Goal: Task Accomplishment & Management: Manage account settings

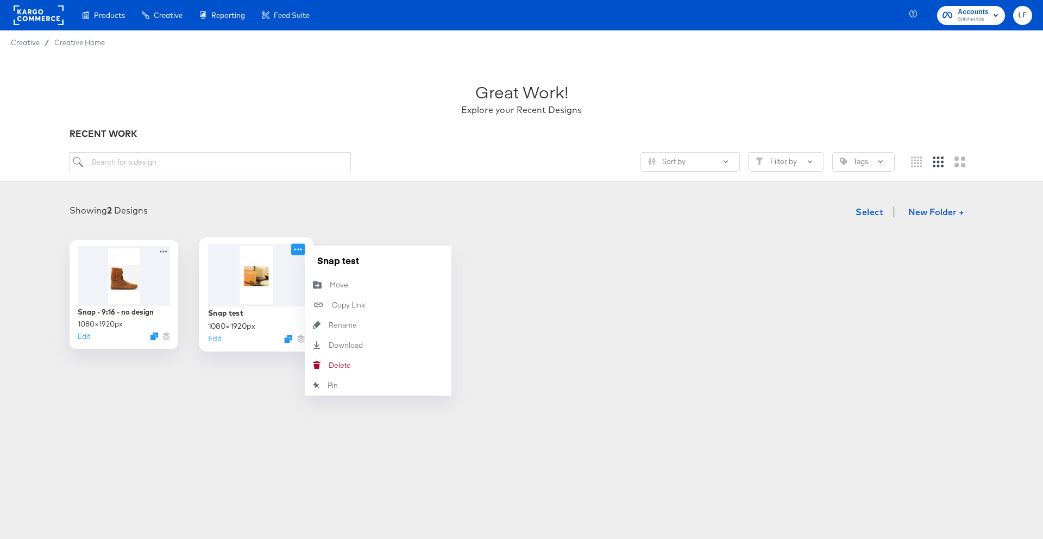
click at [298, 249] on icon at bounding box center [298, 249] width 8 height 2
click at [369, 360] on button "[PERSON_NAME]" at bounding box center [378, 365] width 147 height 20
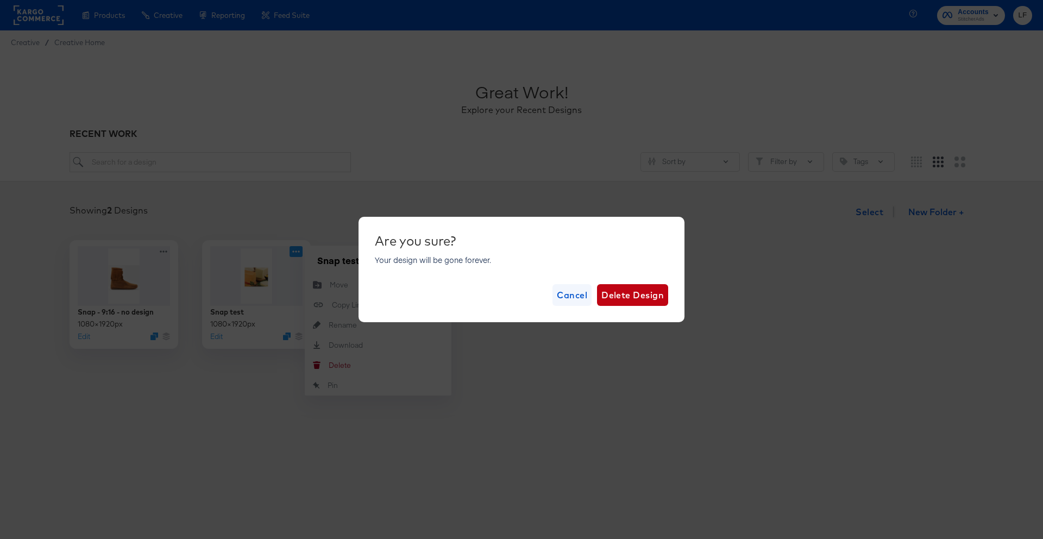
click at [574, 291] on span "Cancel" at bounding box center [572, 294] width 30 height 15
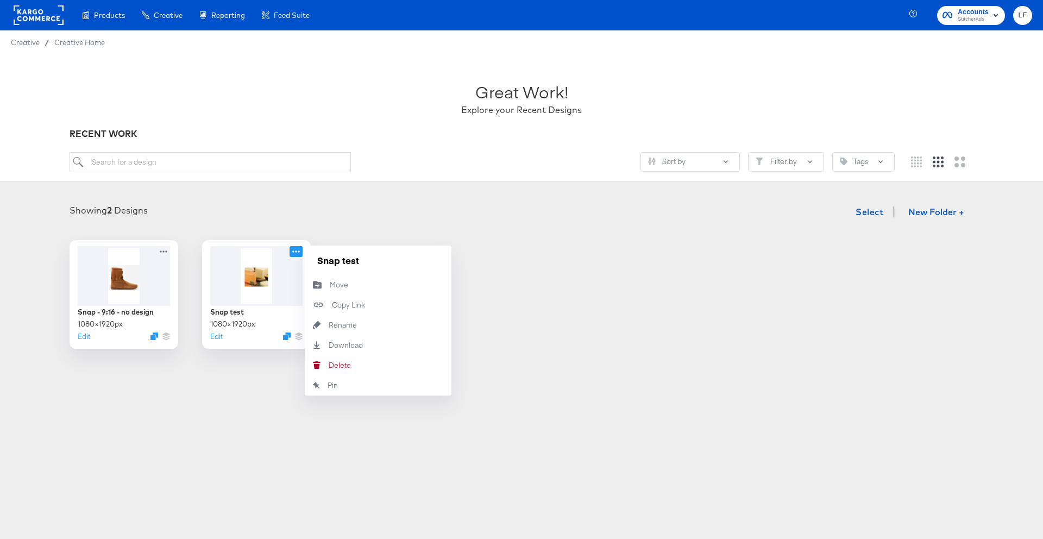
click at [574, 291] on div "Snap - 9:16 - no design 1080 × 1920 px Edit Snap test 1080 × 1920 px Edit Snap …" at bounding box center [521, 294] width 1021 height 109
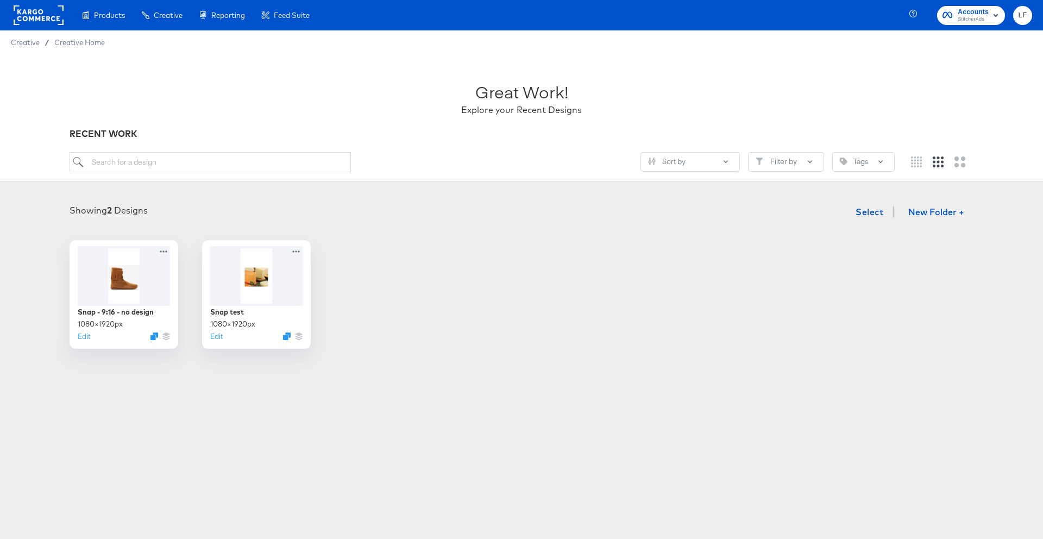
click at [601, 76] on div "Great Work! Explore your Recent Designs" at bounding box center [522, 94] width 904 height 68
click at [476, 223] on div at bounding box center [521, 223] width 1021 height 1
click at [299, 248] on icon at bounding box center [298, 248] width 14 height 11
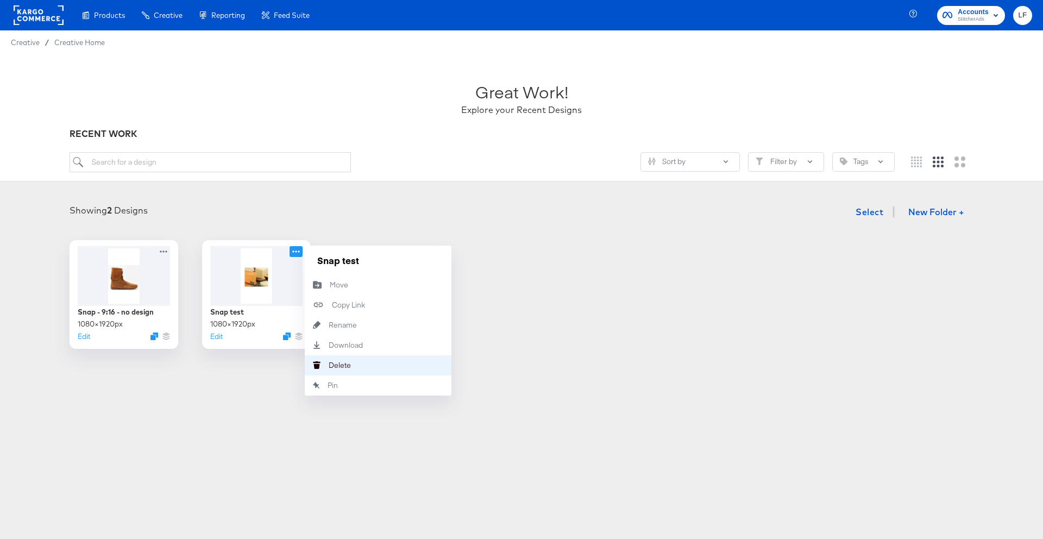
click at [329, 365] on div "Delete Delete" at bounding box center [329, 365] width 0 height 0
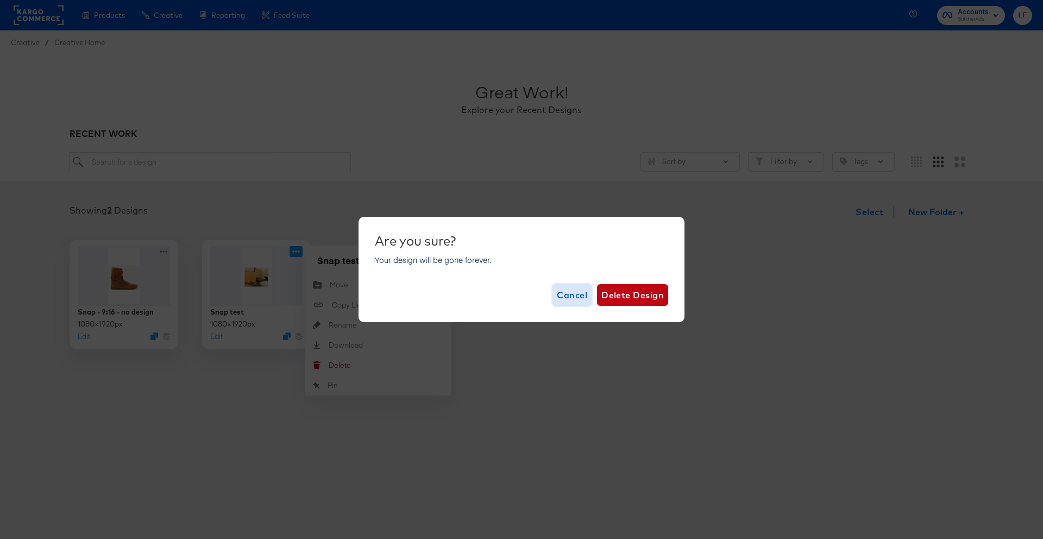
click at [562, 300] on span "Cancel" at bounding box center [572, 294] width 30 height 15
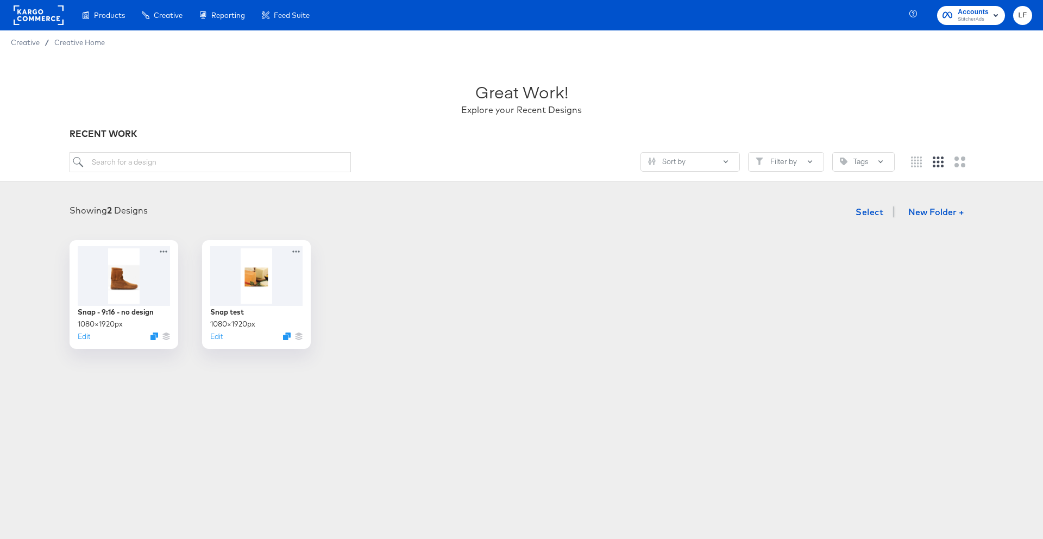
click at [562, 300] on div "Snap - 9:16 - no design 1080 × 1920 px Edit Snap test 1080 × 1920 px Edit" at bounding box center [521, 294] width 1021 height 109
click at [1030, 21] on div "LF" at bounding box center [1022, 15] width 19 height 19
click at [1027, 16] on span "LF" at bounding box center [1022, 15] width 10 height 12
click at [993, 15] on rect "button" at bounding box center [995, 15] width 13 height 13
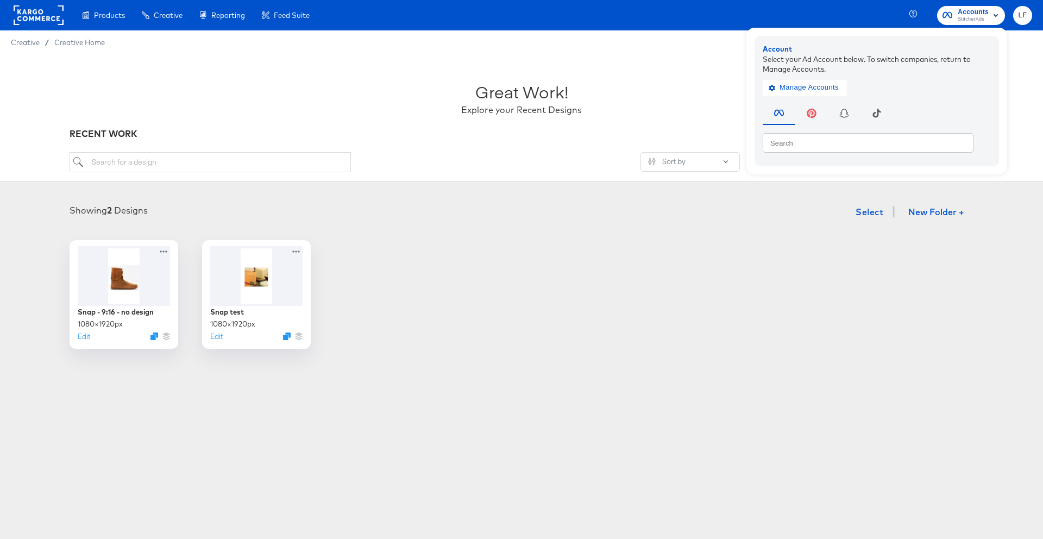
click at [993, 15] on rect "button" at bounding box center [995, 15] width 13 height 13
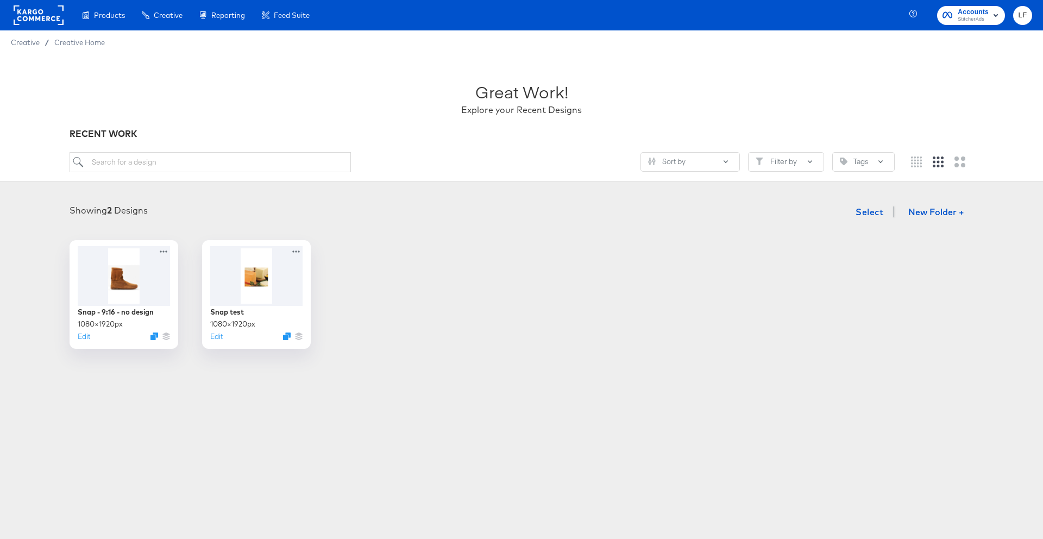
click at [42, 17] on rect at bounding box center [39, 15] width 50 height 20
click at [294, 248] on icon at bounding box center [298, 248] width 14 height 11
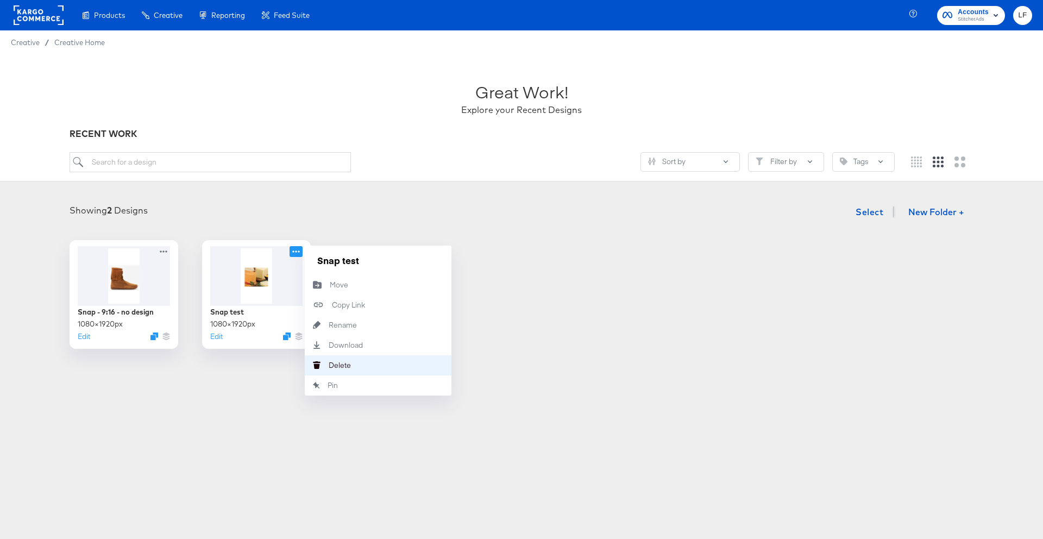
click at [380, 363] on button "[PERSON_NAME]" at bounding box center [378, 365] width 147 height 20
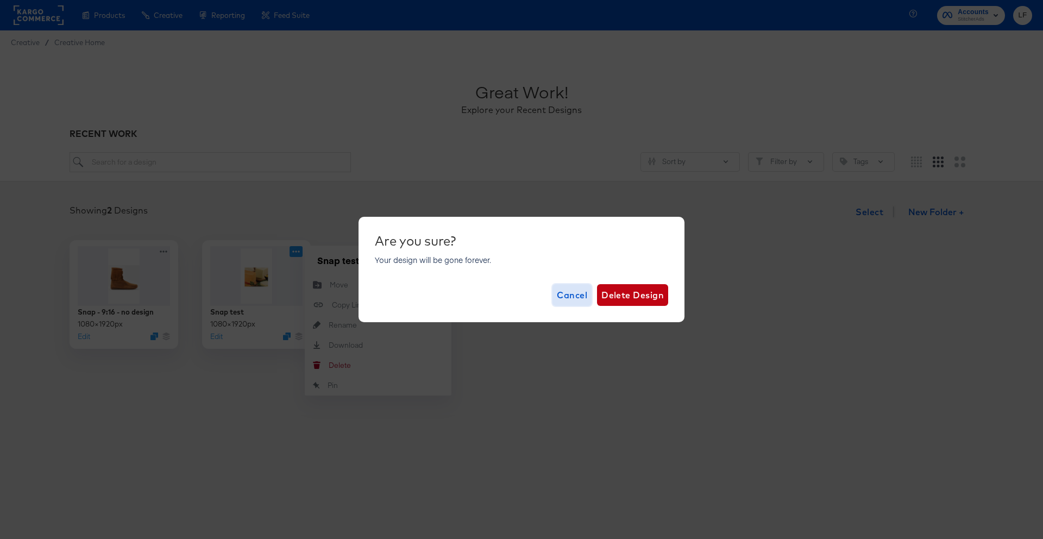
click at [564, 298] on span "Cancel" at bounding box center [572, 294] width 30 height 15
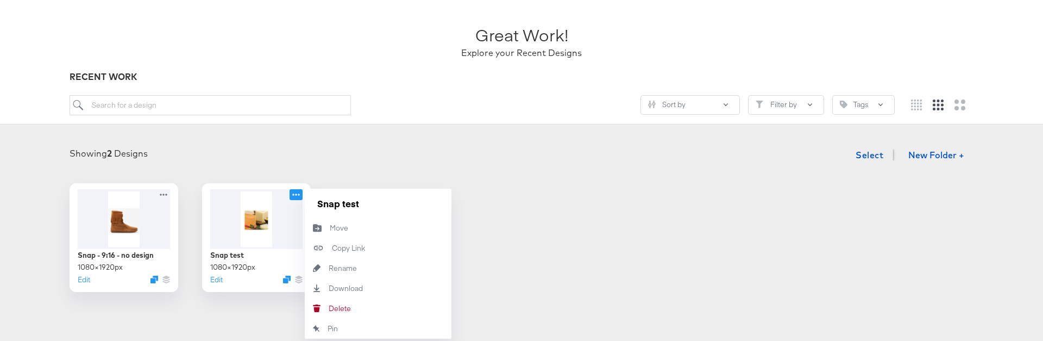
scroll to position [62, 0]
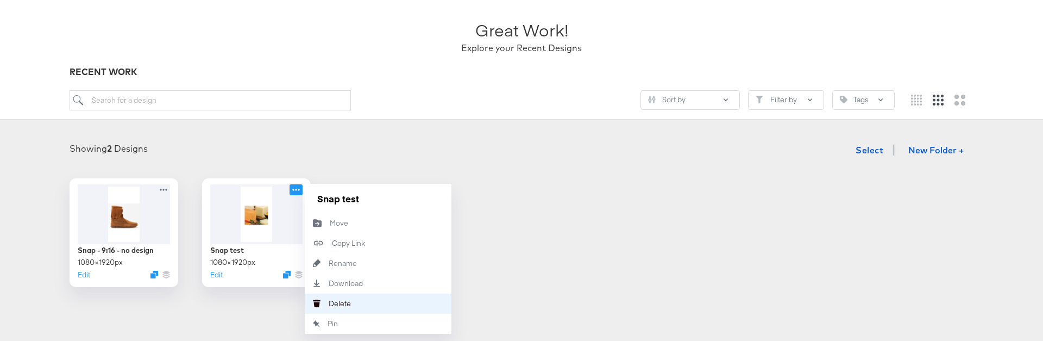
click at [369, 301] on button "Delete Delete" at bounding box center [378, 303] width 147 height 20
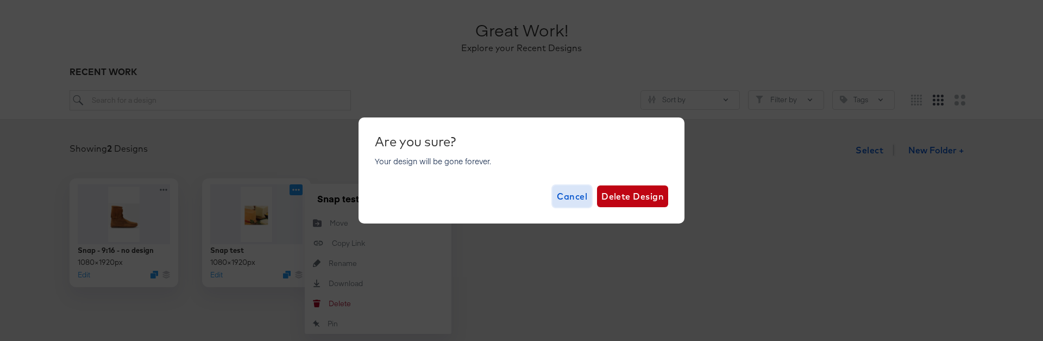
click at [565, 203] on span "Cancel" at bounding box center [572, 195] width 30 height 15
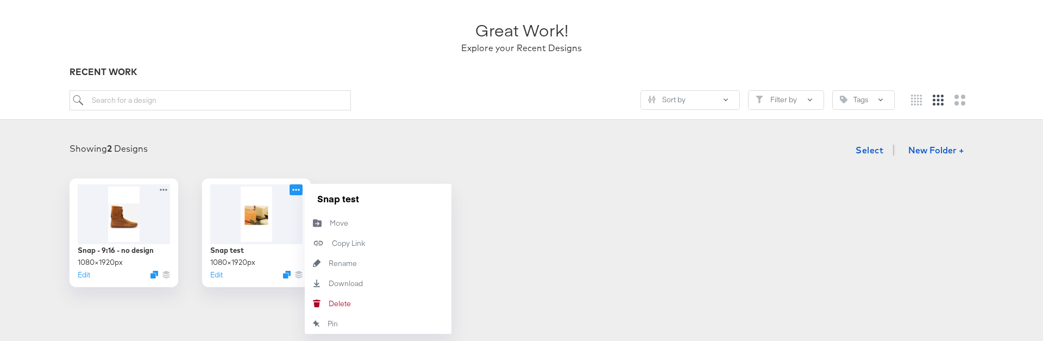
click at [399, 142] on div "Showing 2 Designs Select New Folder +" at bounding box center [521, 150] width 1021 height 22
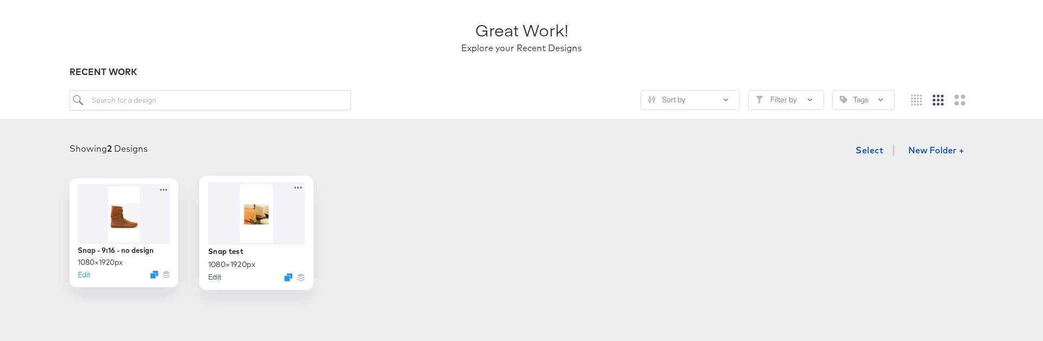
click at [212, 276] on button "Edit" at bounding box center [214, 276] width 13 height 10
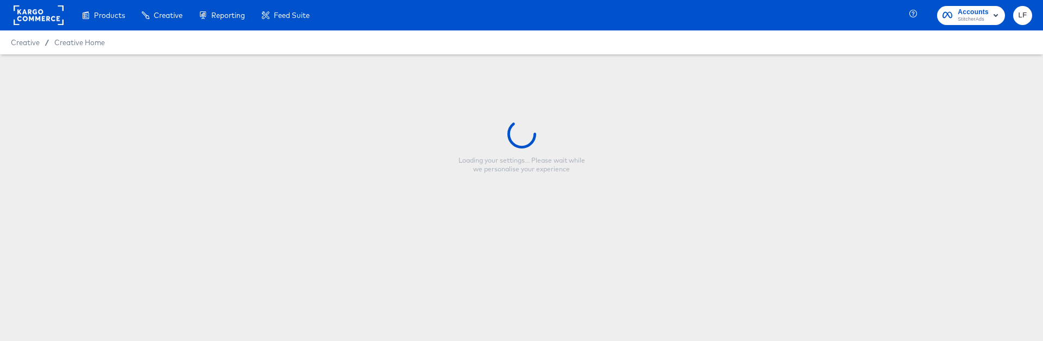
type input "Snap test"
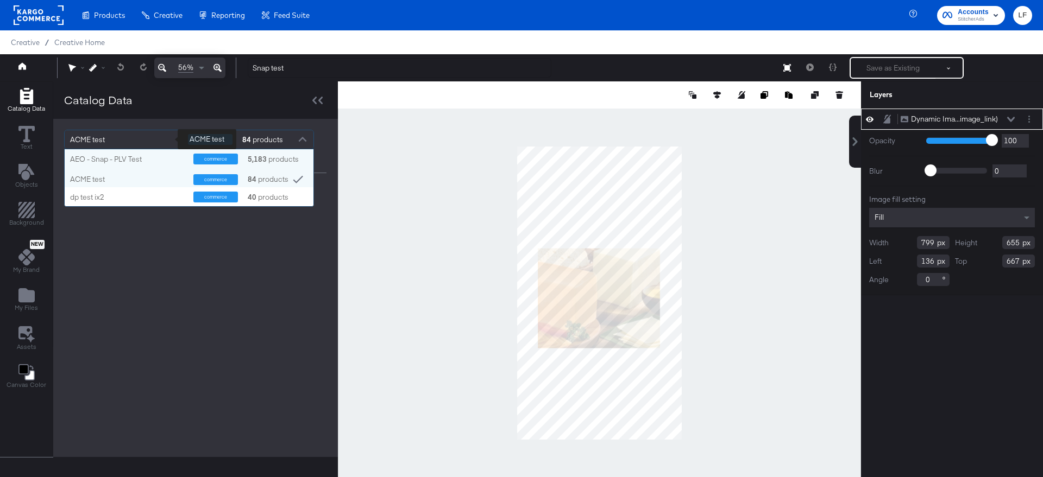
click at [114, 141] on div "ACME test" at bounding box center [125, 139] width 110 height 18
click at [157, 175] on div "ACME test" at bounding box center [127, 179] width 115 height 10
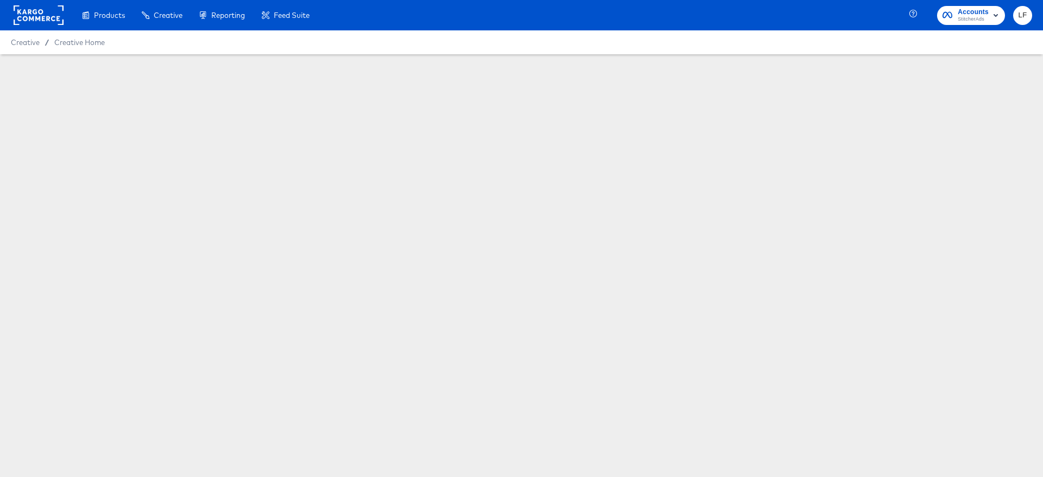
scroll to position [35, 0]
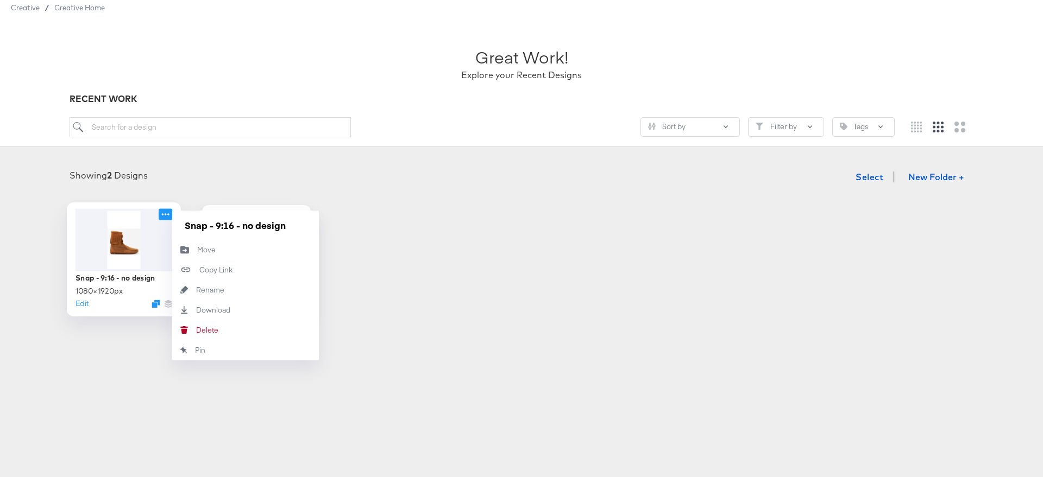
click at [167, 213] on icon at bounding box center [166, 214] width 14 height 11
click at [196, 330] on div "Delete Delete" at bounding box center [196, 330] width 0 height 0
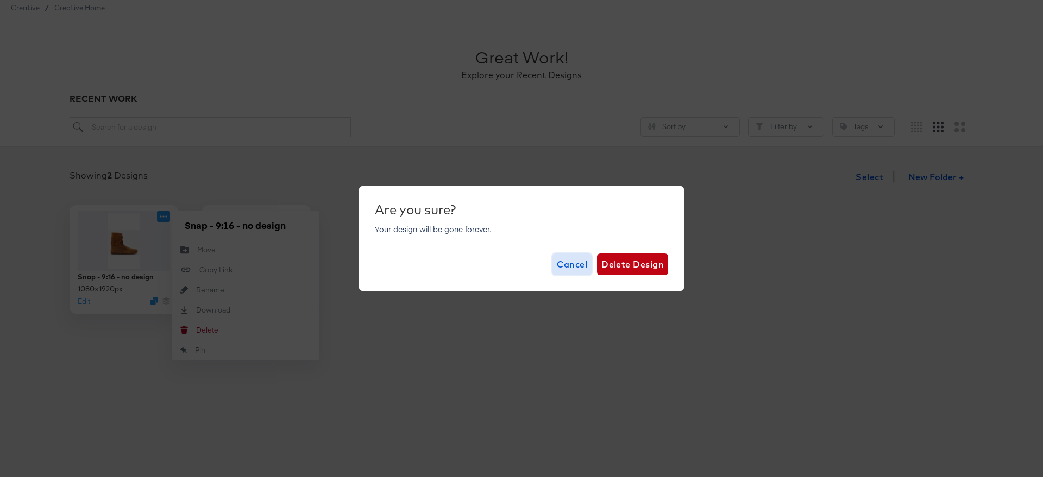
click at [584, 266] on span "Cancel" at bounding box center [572, 264] width 30 height 15
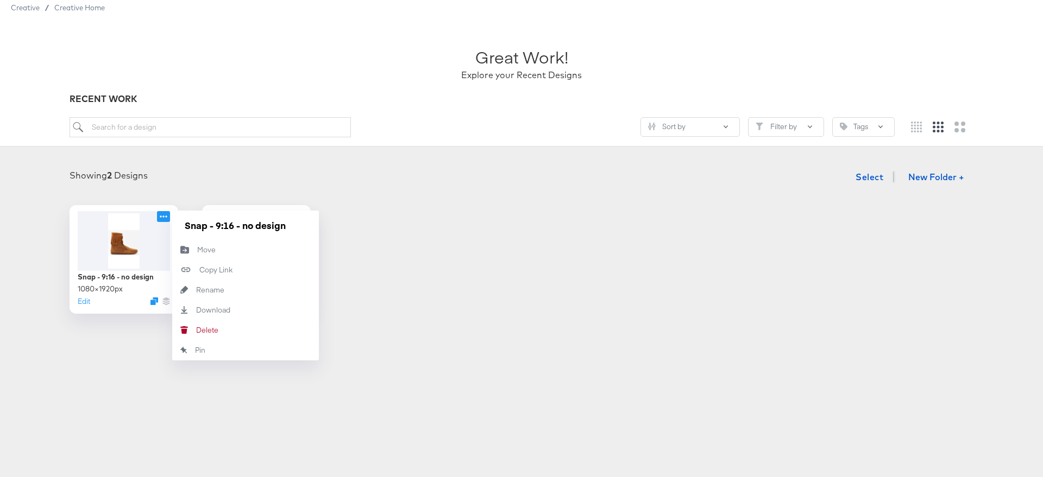
click at [398, 183] on div "Showing 2 Designs Select New Folder +" at bounding box center [521, 177] width 1021 height 22
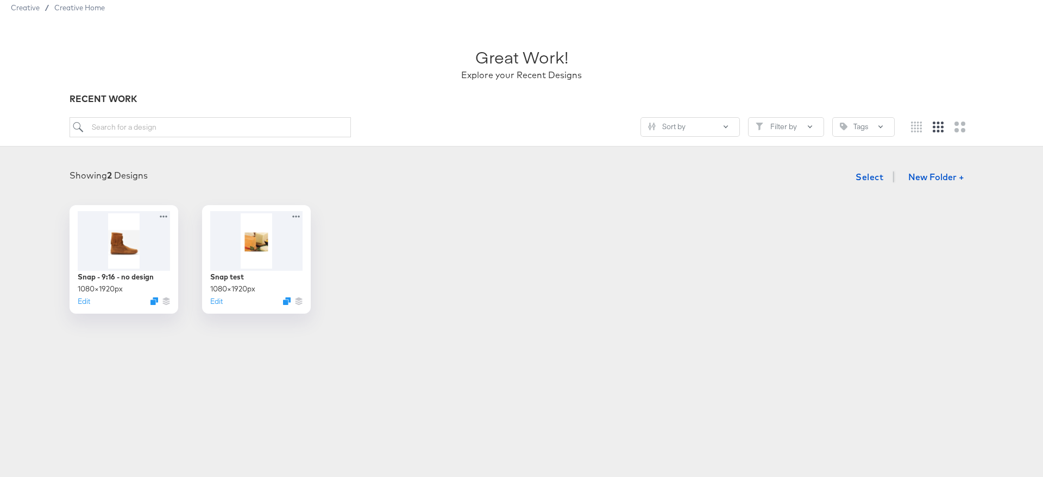
scroll to position [0, 0]
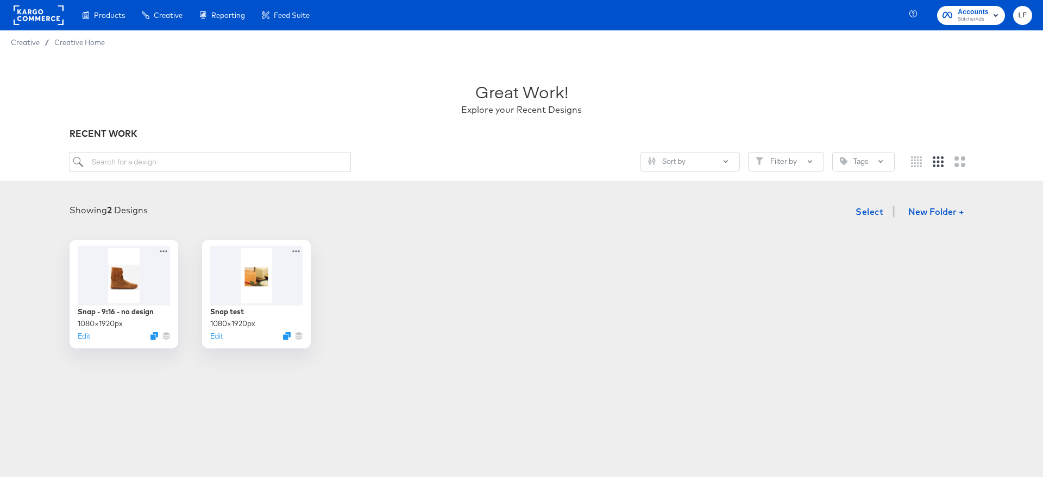
click at [406, 236] on div "Showing 2 Designs Select New Folder + Snap - 9:16 - no design 1080 × 1920 px Ed…" at bounding box center [521, 275] width 1021 height 148
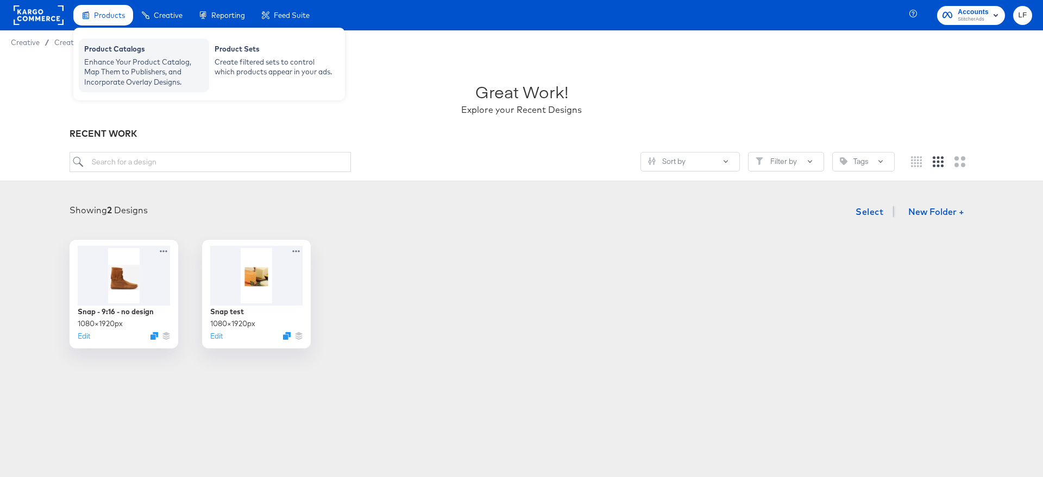
click at [146, 68] on div "Enhance Your Product Catalog, Map Them to Publishers, and Incorporate Overlay D…" at bounding box center [143, 72] width 119 height 30
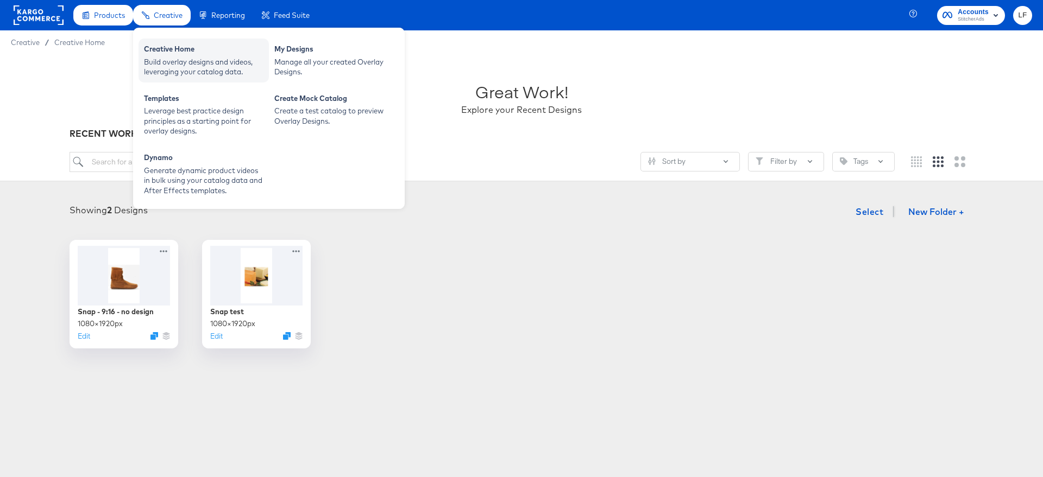
click at [213, 62] on div "Build overlay designs and videos, leveraging your catalog data." at bounding box center [203, 67] width 119 height 20
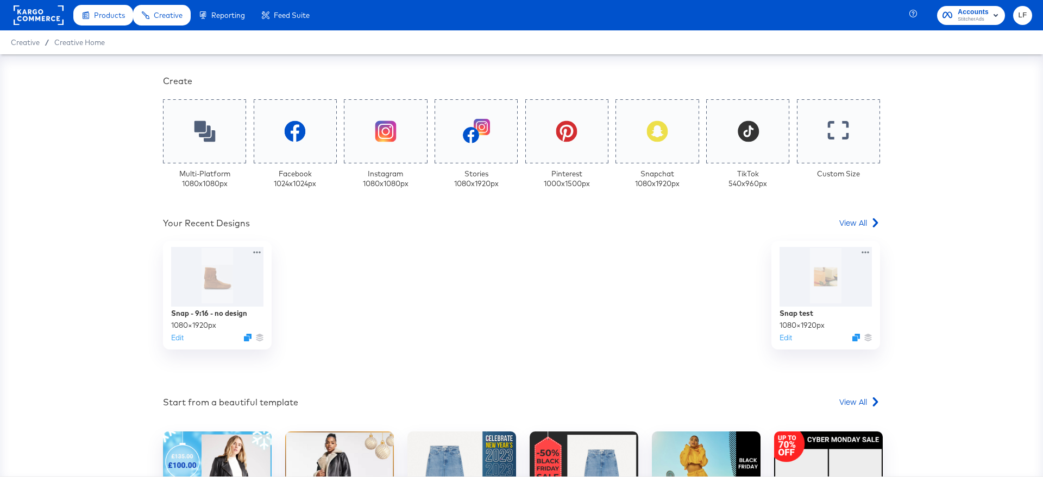
scroll to position [237, 0]
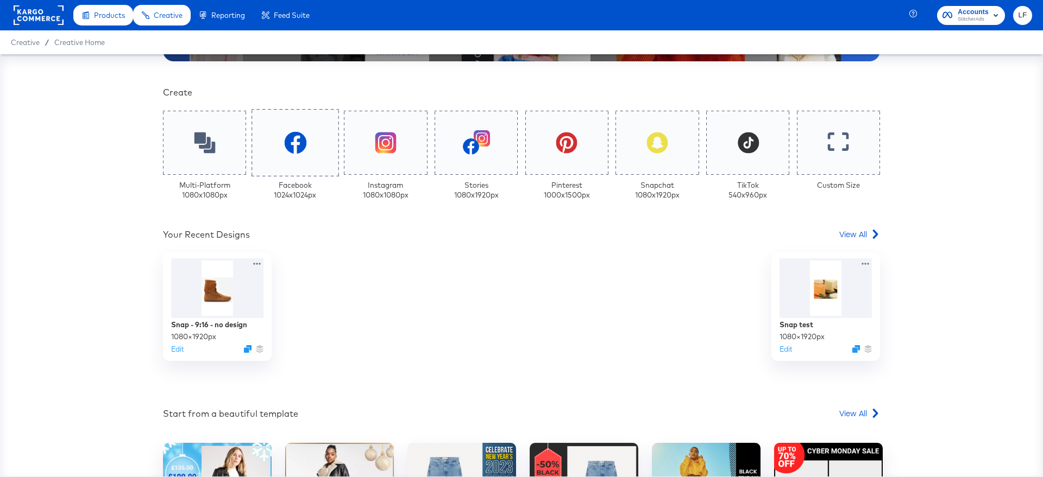
click at [309, 151] on div at bounding box center [294, 142] width 87 height 67
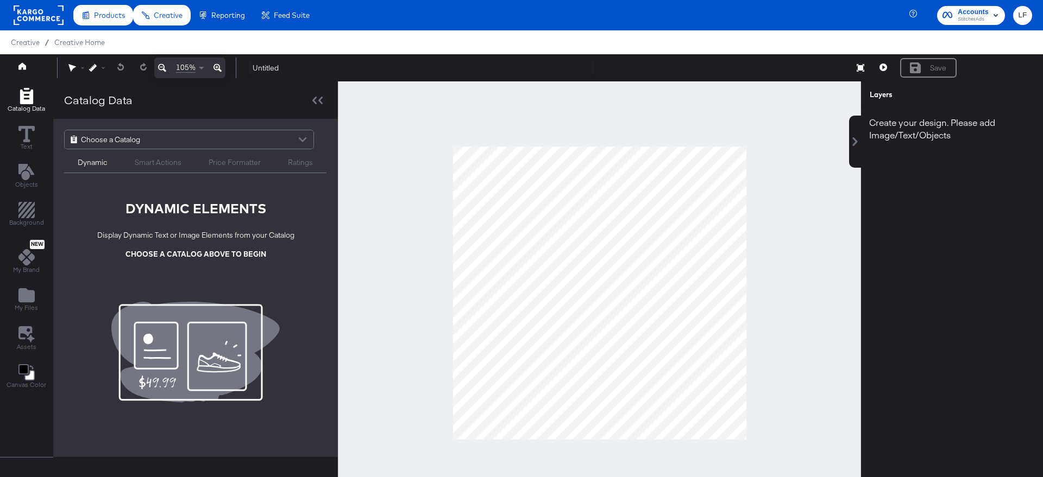
click at [95, 163] on div "Dynamic" at bounding box center [93, 163] width 30 height 10
click at [146, 147] on div "Choose a Catalog" at bounding box center [189, 139] width 249 height 18
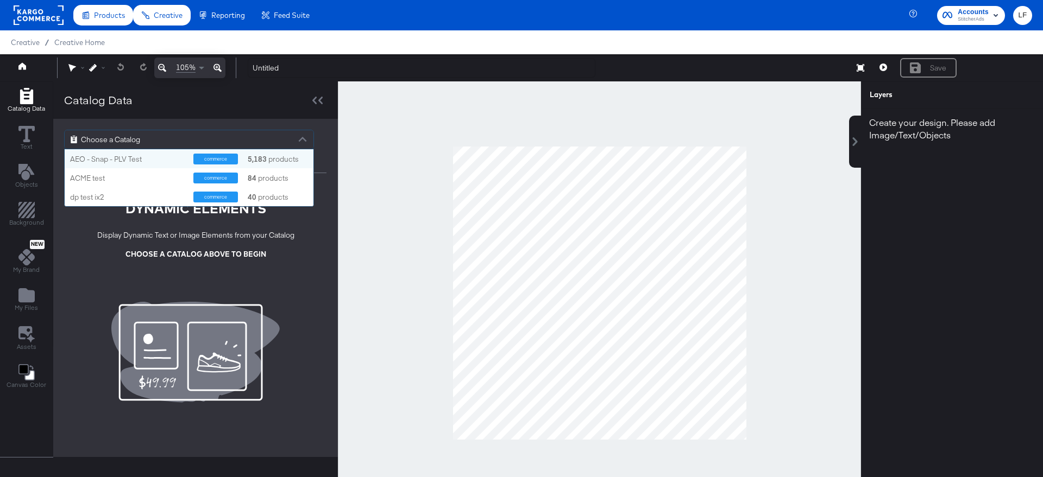
scroll to position [57, 249]
click at [138, 181] on div "ACME test" at bounding box center [127, 178] width 115 height 10
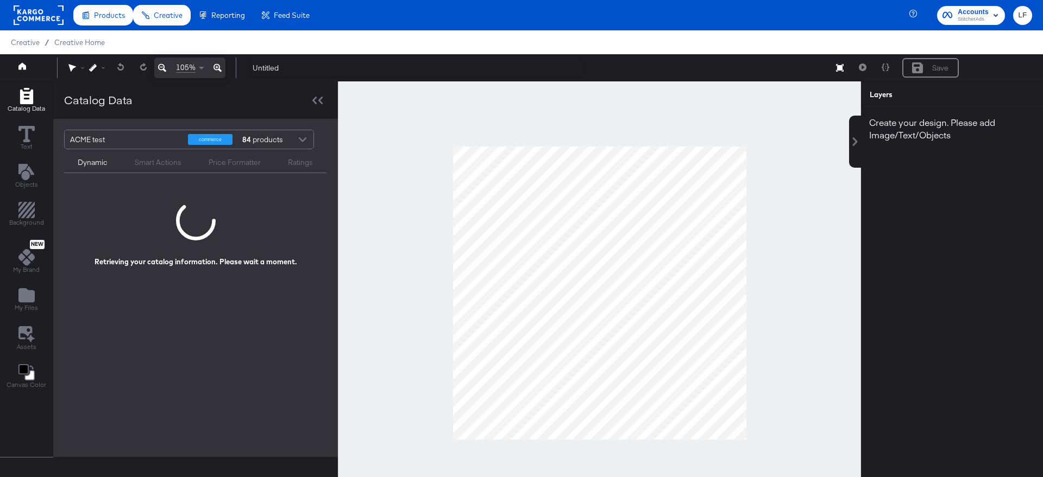
click at [148, 167] on div "Smart Actions" at bounding box center [158, 163] width 47 height 10
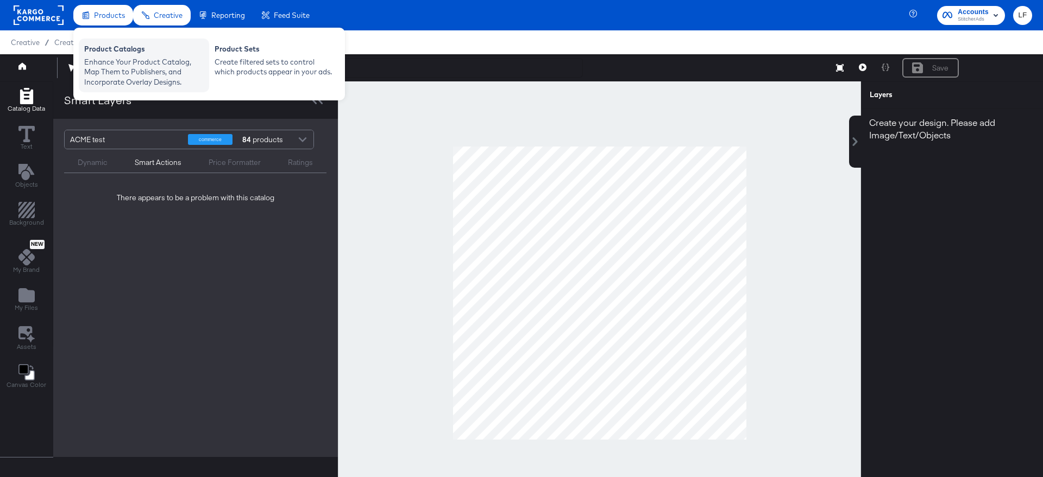
click at [131, 61] on div "Enhance Your Product Catalog, Map Them to Publishers, and Incorporate Overlay D…" at bounding box center [143, 72] width 119 height 30
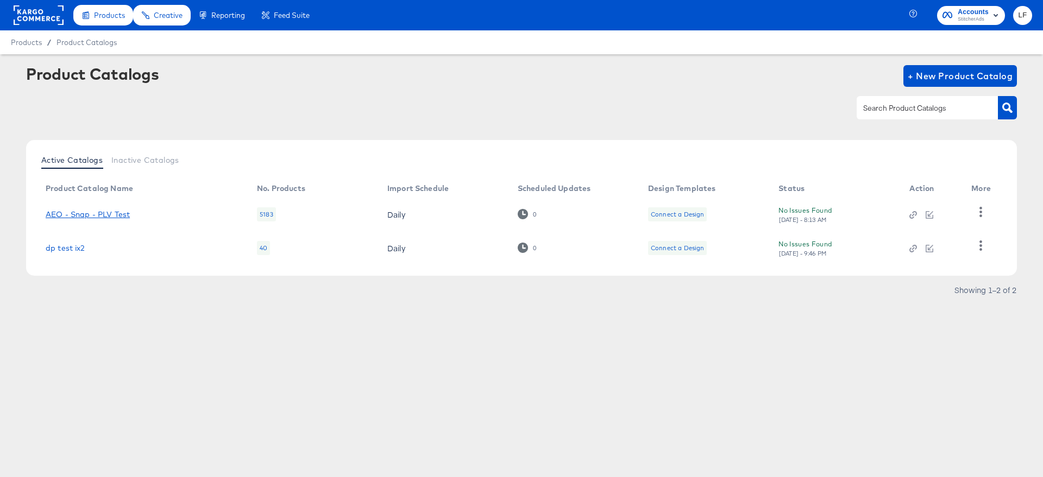
click at [106, 212] on link "AEO - Snap - PLV Test" at bounding box center [88, 214] width 84 height 9
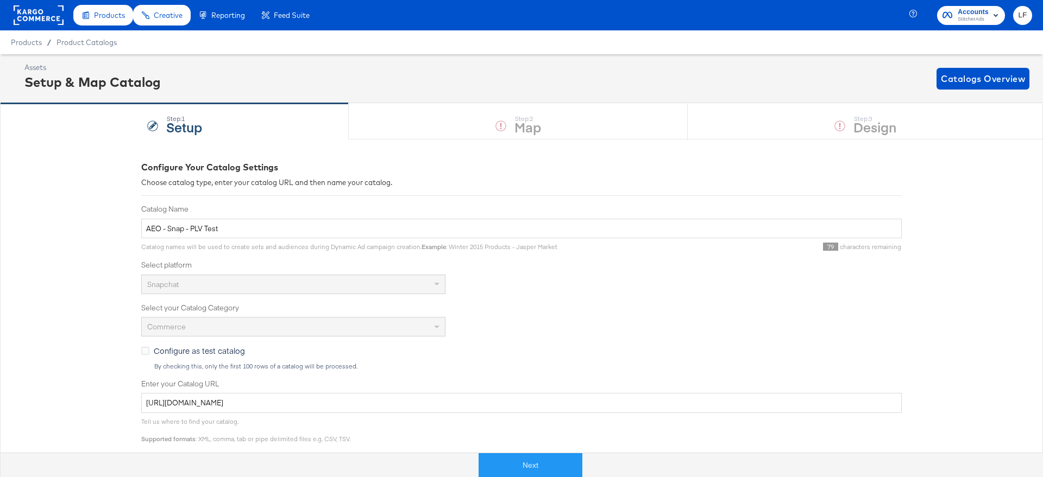
click at [520, 120] on div "Step: 1 Setup Step: 2 Map Step: 3 Design" at bounding box center [521, 121] width 1043 height 36
click at [563, 456] on button "Next" at bounding box center [531, 466] width 104 height 24
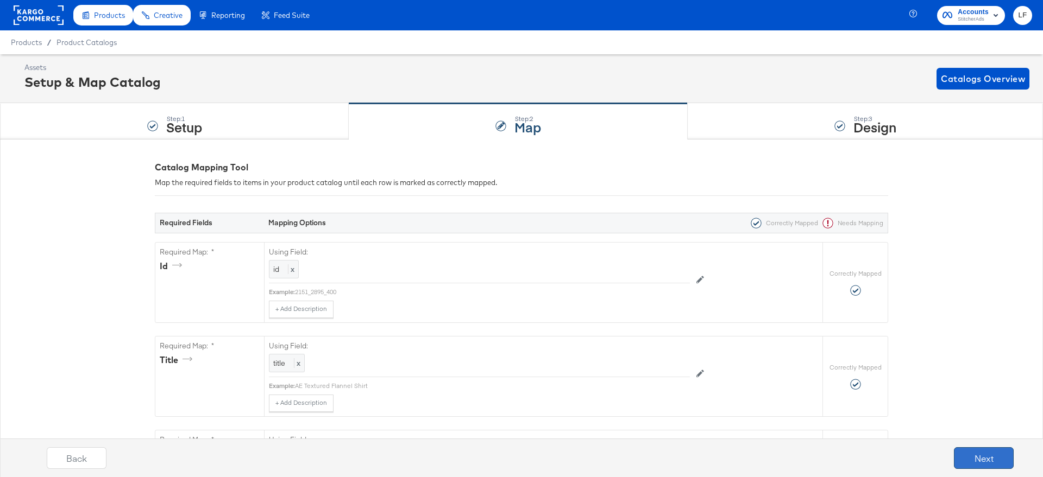
click at [990, 456] on button "Next" at bounding box center [984, 459] width 60 height 22
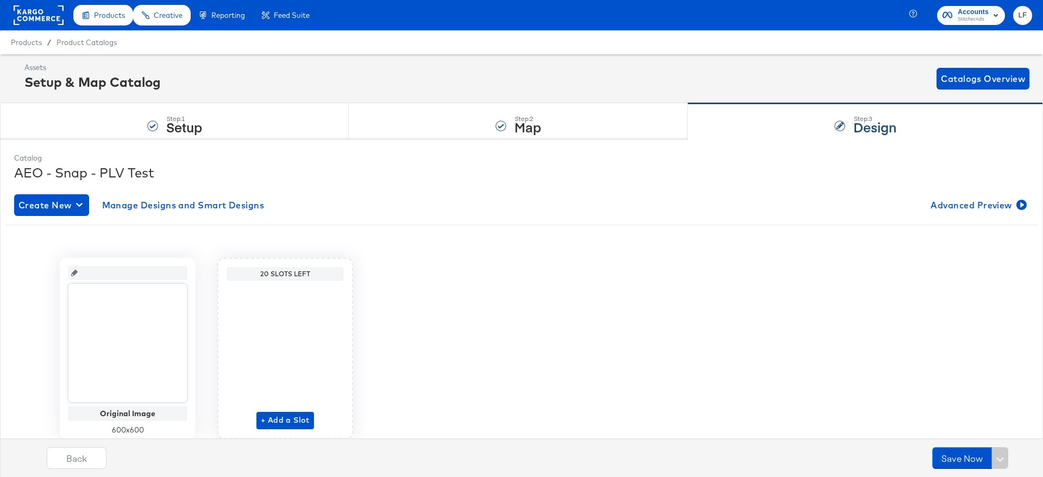
scroll to position [41, 0]
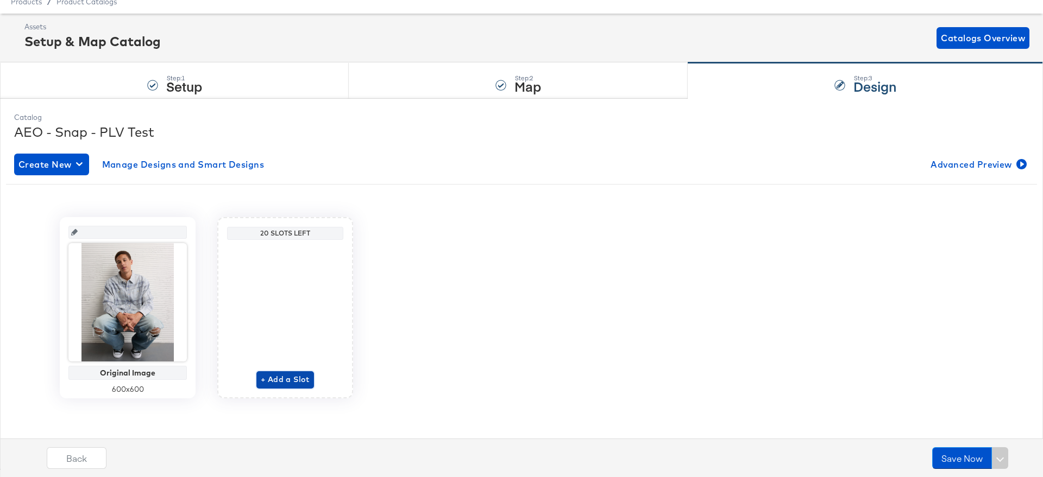
click at [288, 380] on span "+ Add a Slot" at bounding box center [285, 380] width 49 height 14
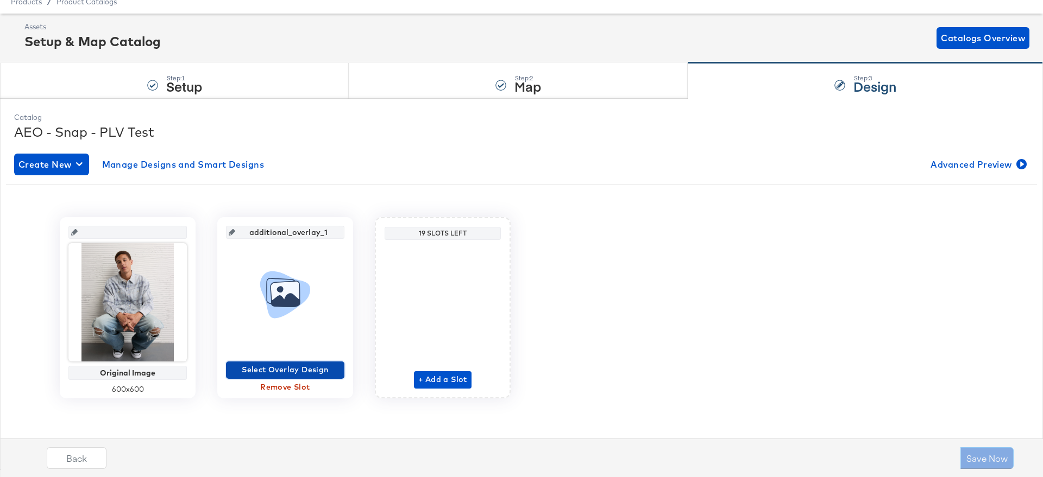
click at [291, 369] on span "Select Overlay Design" at bounding box center [285, 370] width 110 height 14
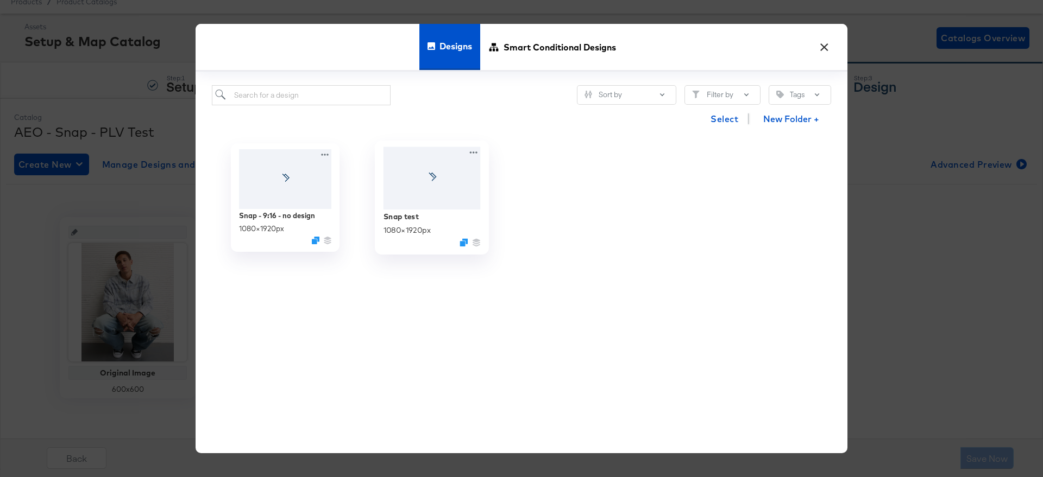
click at [414, 182] on div at bounding box center [431, 178] width 97 height 62
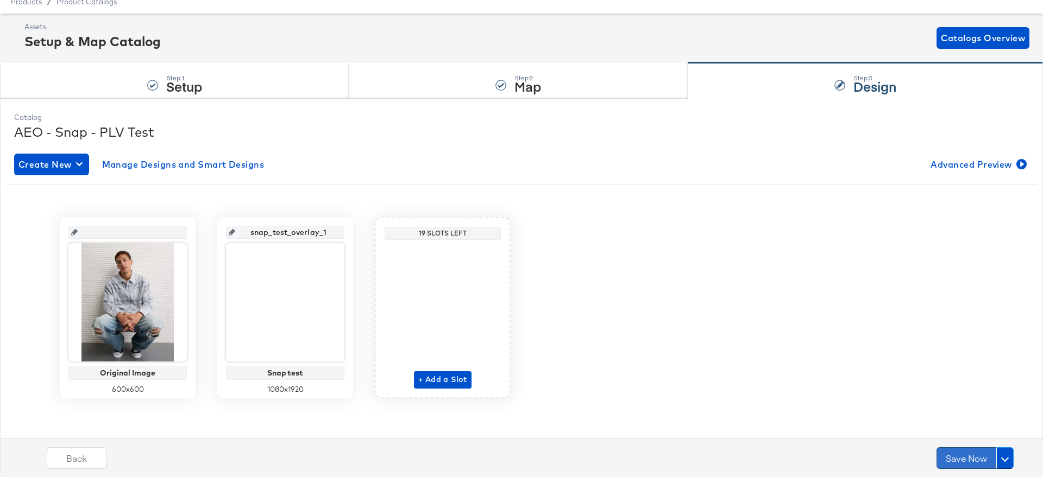
click at [968, 462] on button "Save Now" at bounding box center [966, 459] width 60 height 22
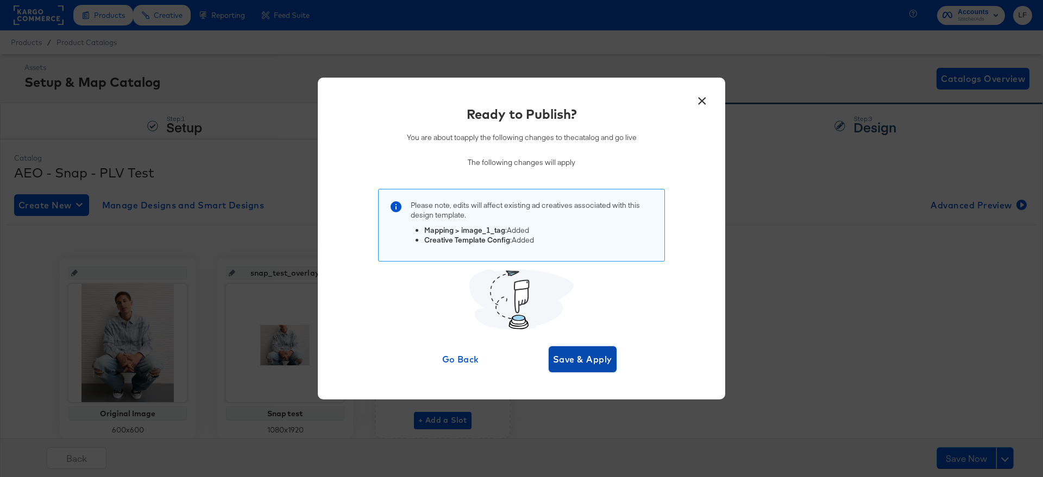
click at [573, 354] on span "Save & Apply" at bounding box center [582, 359] width 59 height 15
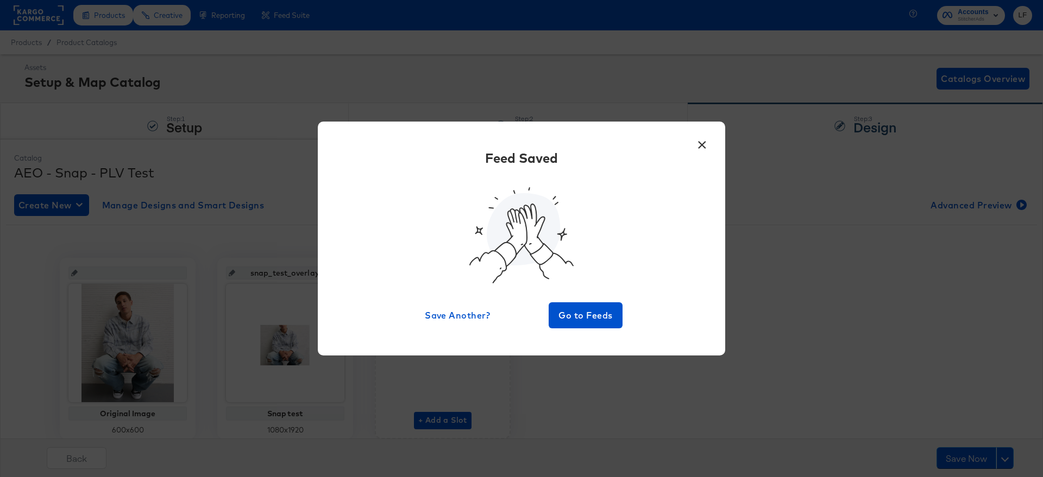
click at [698, 152] on button "×" at bounding box center [702, 143] width 20 height 20
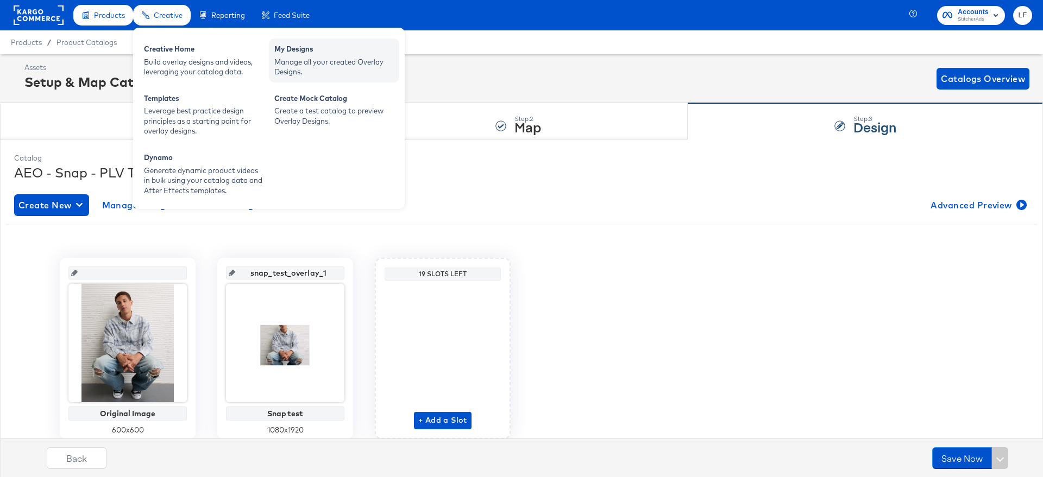
click at [304, 50] on div "My Designs" at bounding box center [333, 50] width 119 height 13
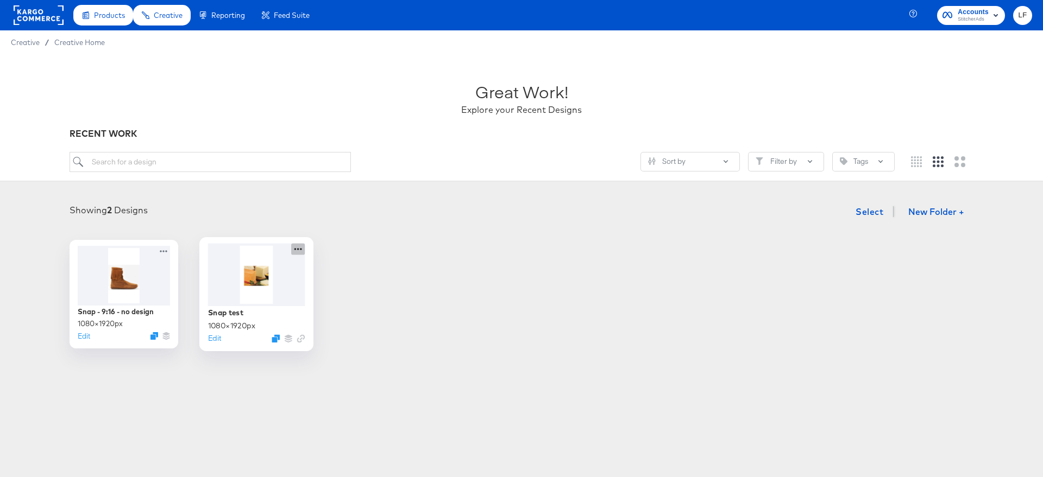
click at [298, 248] on icon at bounding box center [298, 248] width 14 height 11
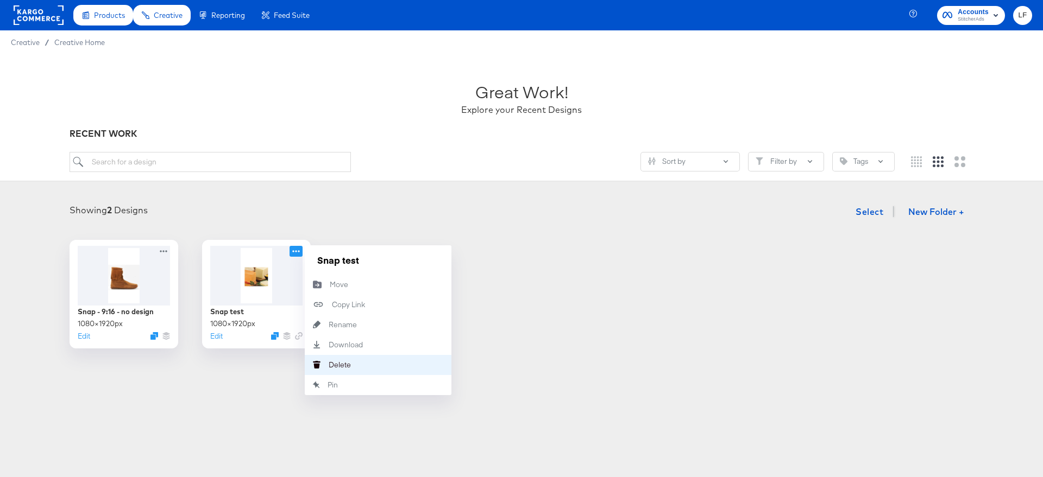
click at [345, 359] on button "Delete Delete" at bounding box center [378, 365] width 147 height 20
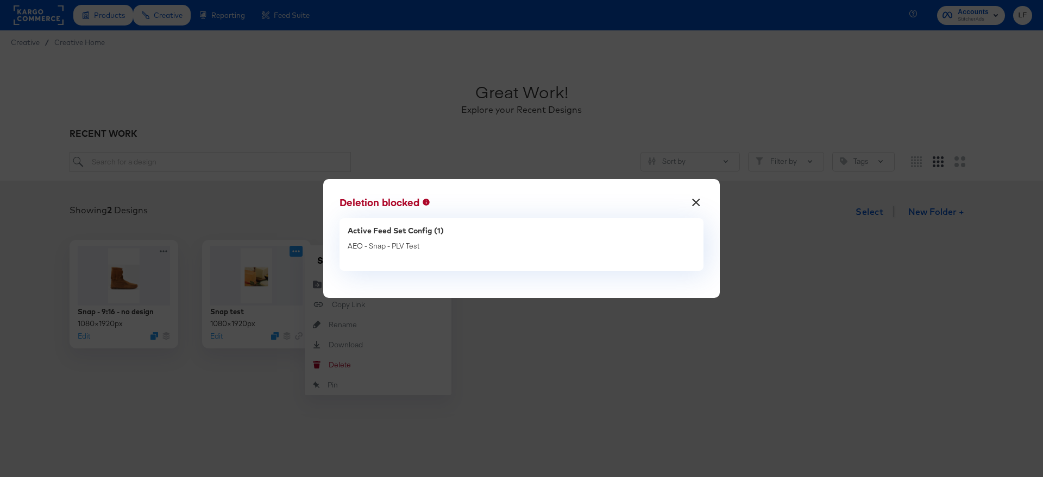
click at [696, 204] on button "×" at bounding box center [697, 200] width 20 height 20
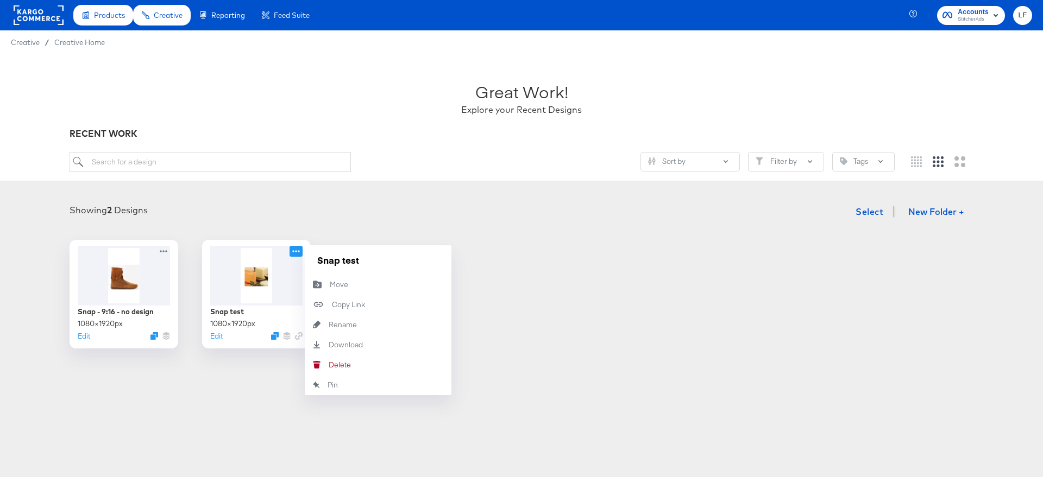
click at [515, 219] on div "Showing 2 Designs Select New Folder +" at bounding box center [521, 212] width 1021 height 22
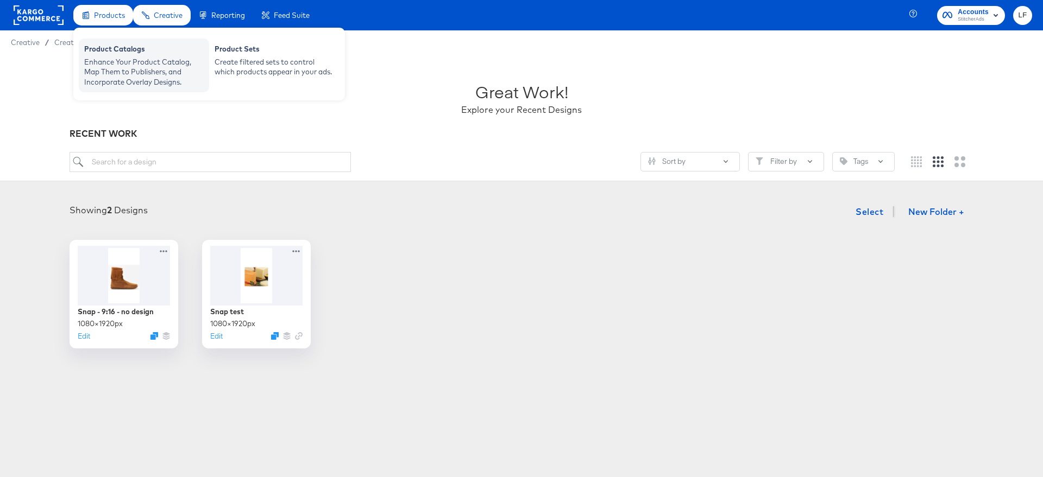
click at [94, 61] on div "Enhance Your Product Catalog, Map Them to Publishers, and Incorporate Overlay D…" at bounding box center [143, 72] width 119 height 30
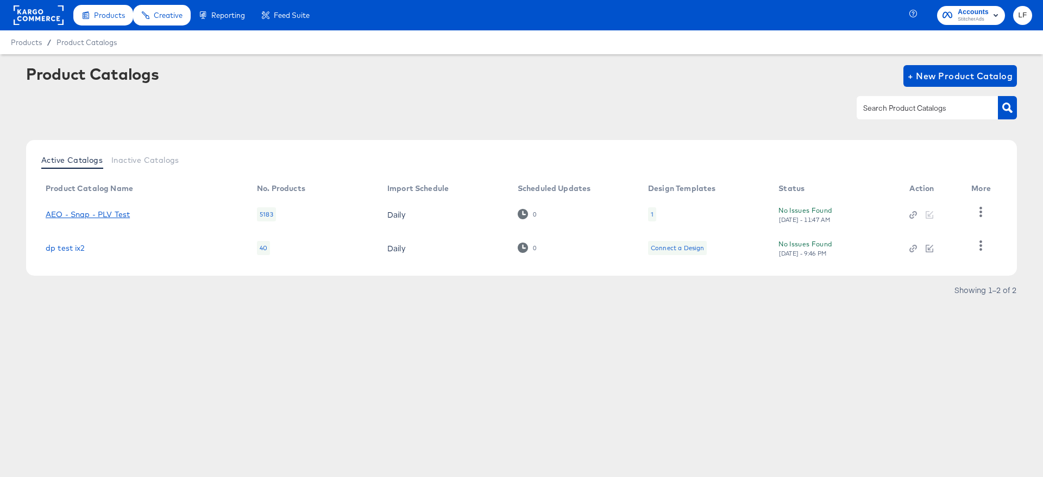
click at [104, 215] on link "AEO - Snap - PLV Test" at bounding box center [88, 214] width 84 height 9
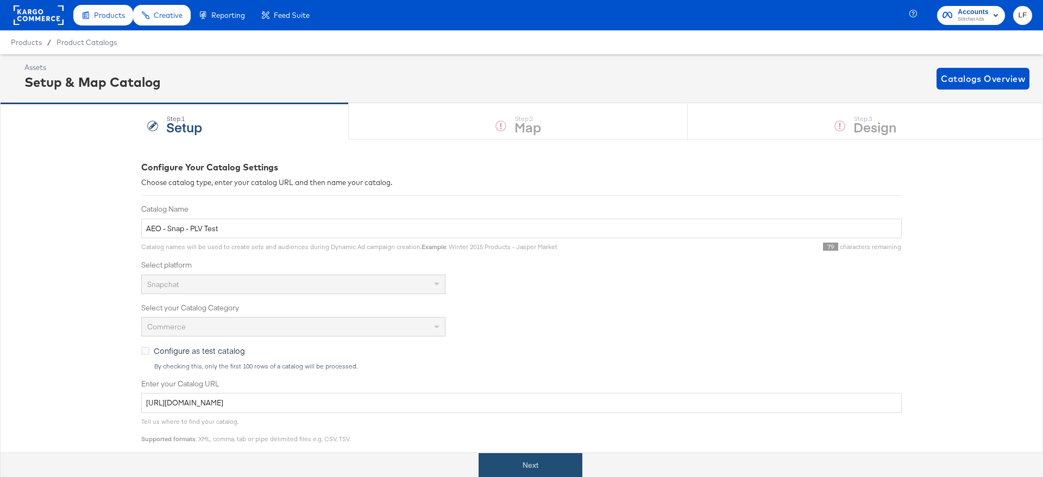
click at [516, 460] on button "Next" at bounding box center [531, 466] width 104 height 24
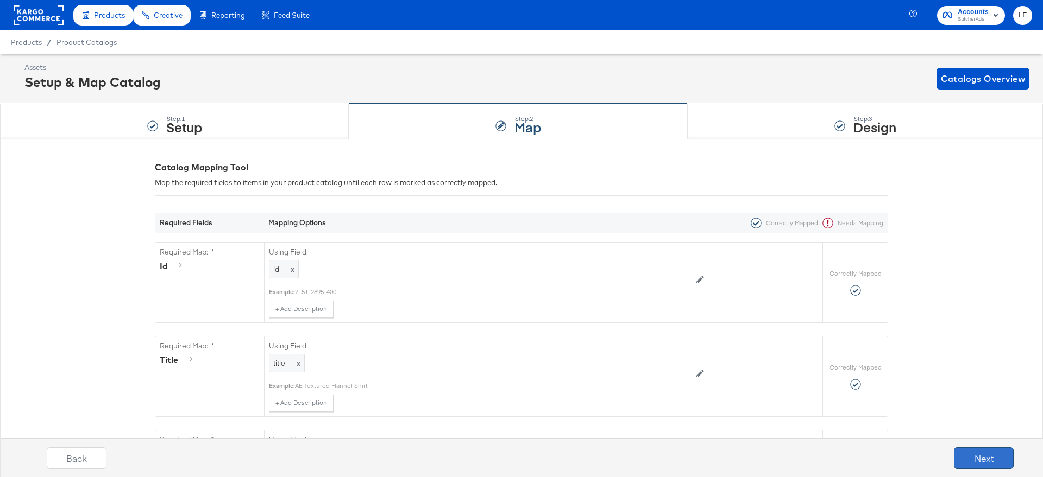
click at [967, 461] on button "Next" at bounding box center [984, 459] width 60 height 22
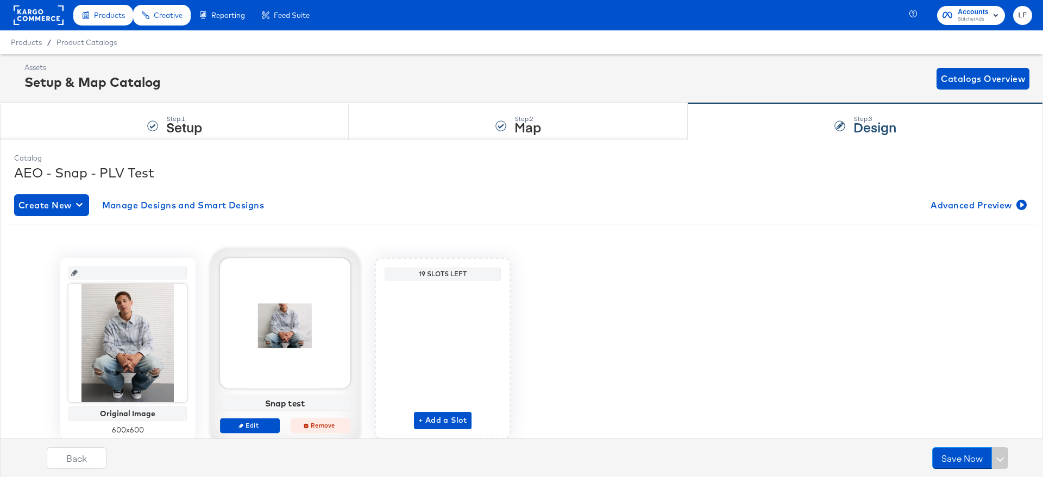
click at [318, 427] on span "Remove" at bounding box center [320, 425] width 50 height 8
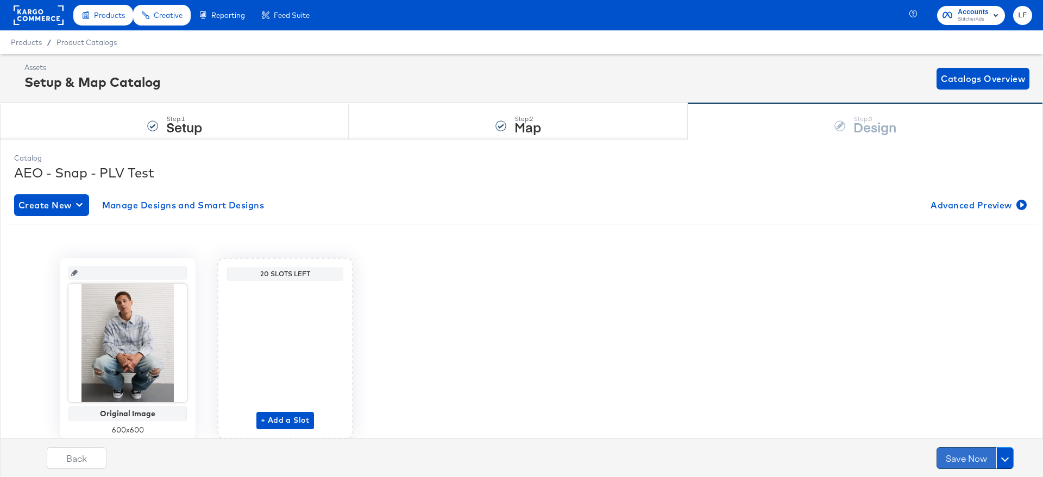
click at [952, 455] on button "Save Now" at bounding box center [966, 459] width 60 height 22
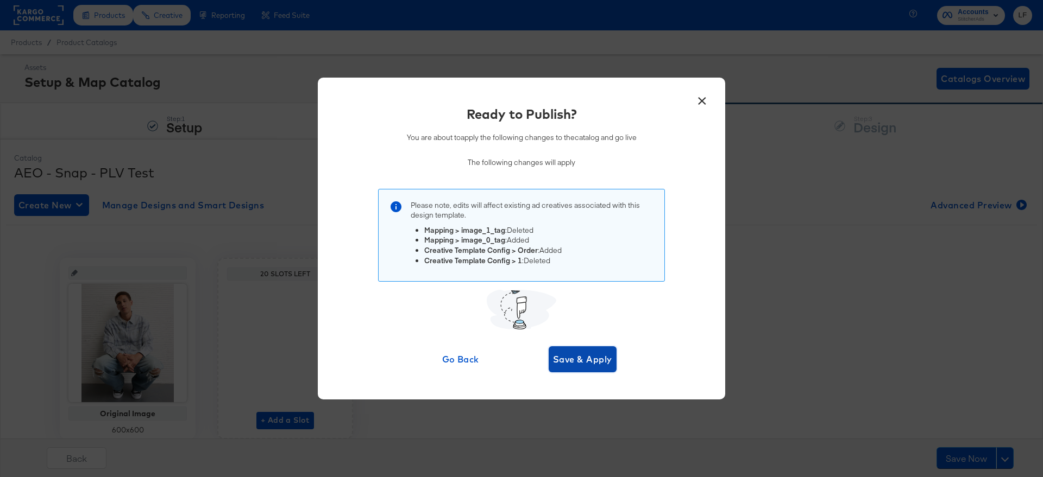
click at [567, 355] on span "Save & Apply" at bounding box center [582, 359] width 59 height 15
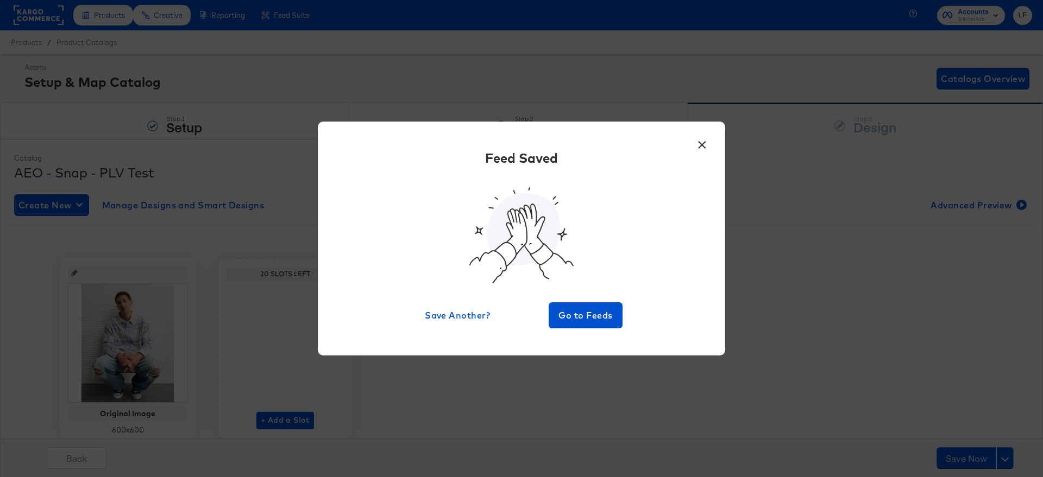
click at [709, 144] on button "×" at bounding box center [702, 143] width 20 height 20
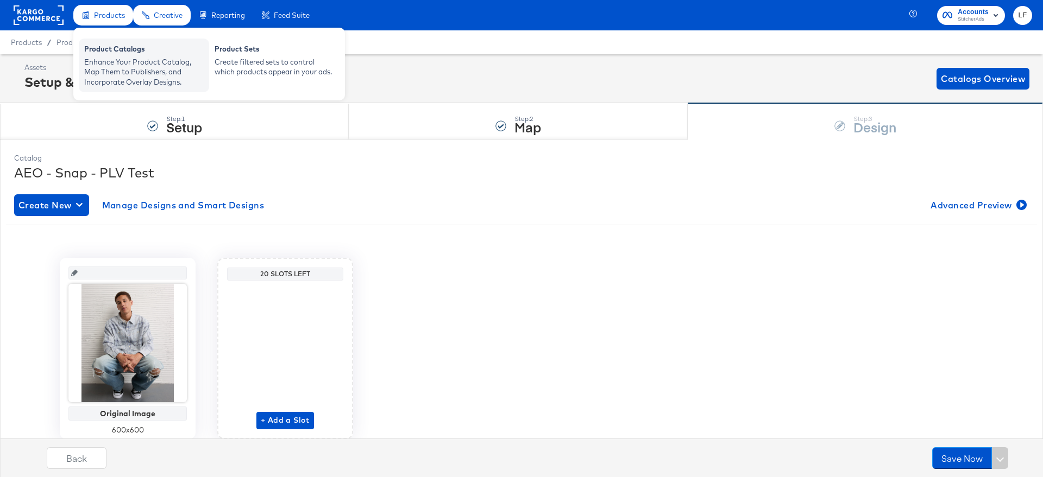
click at [158, 83] on div "Enhance Your Product Catalog, Map Them to Publishers, and Incorporate Overlay D…" at bounding box center [143, 72] width 119 height 30
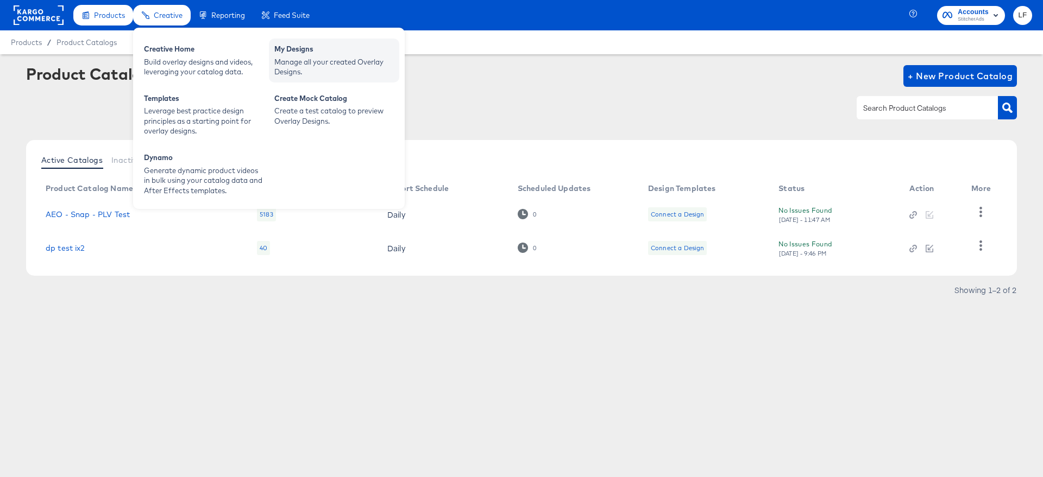
click at [322, 65] on div "Manage all your created Overlay Designs." at bounding box center [333, 67] width 119 height 20
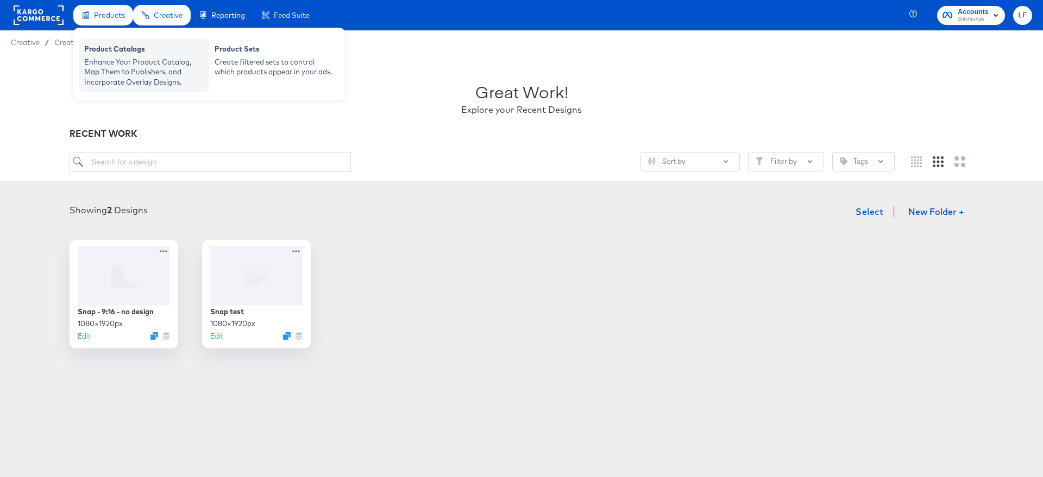
click at [125, 77] on div "Enhance Your Product Catalog, Map Them to Publishers, and Incorporate Overlay D…" at bounding box center [143, 72] width 119 height 30
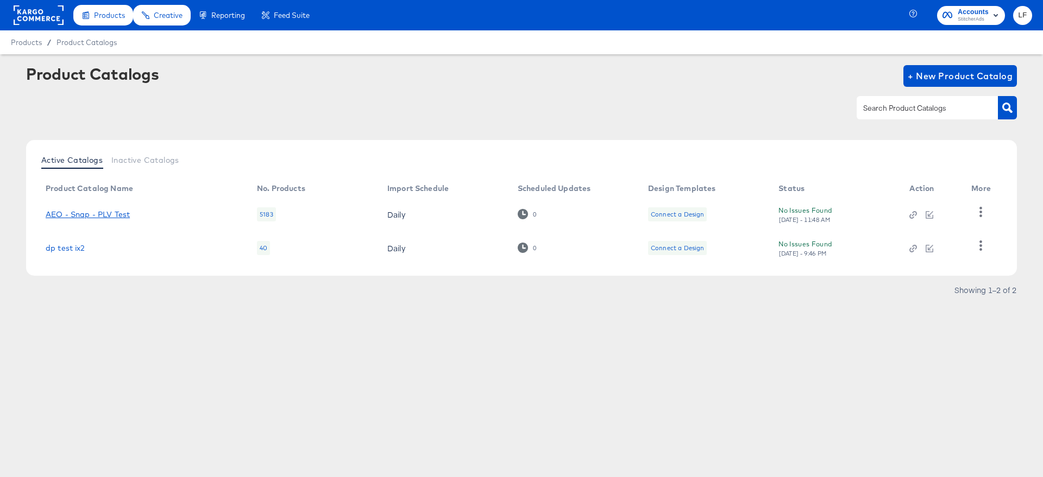
click at [98, 213] on link "AEO - Snap - PLV Test" at bounding box center [88, 214] width 84 height 9
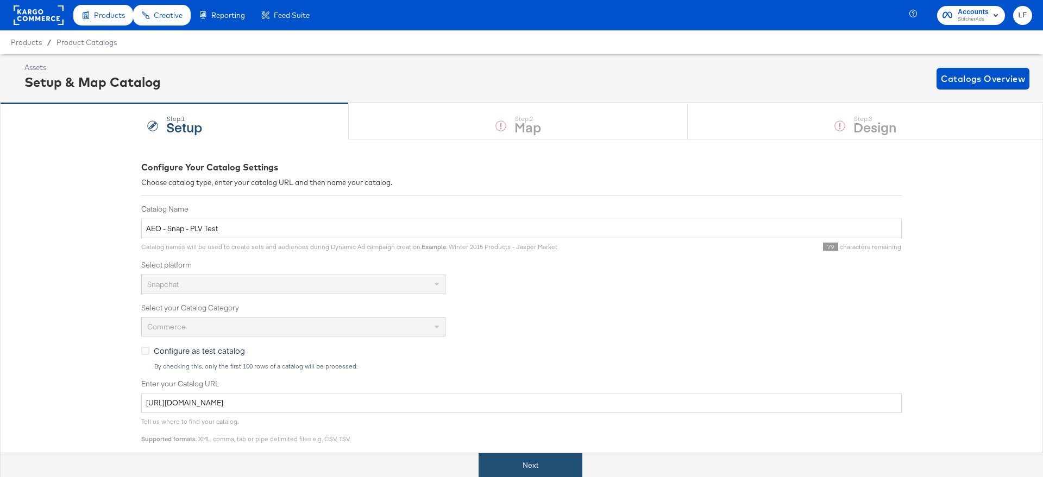
click at [524, 465] on button "Next" at bounding box center [531, 466] width 104 height 24
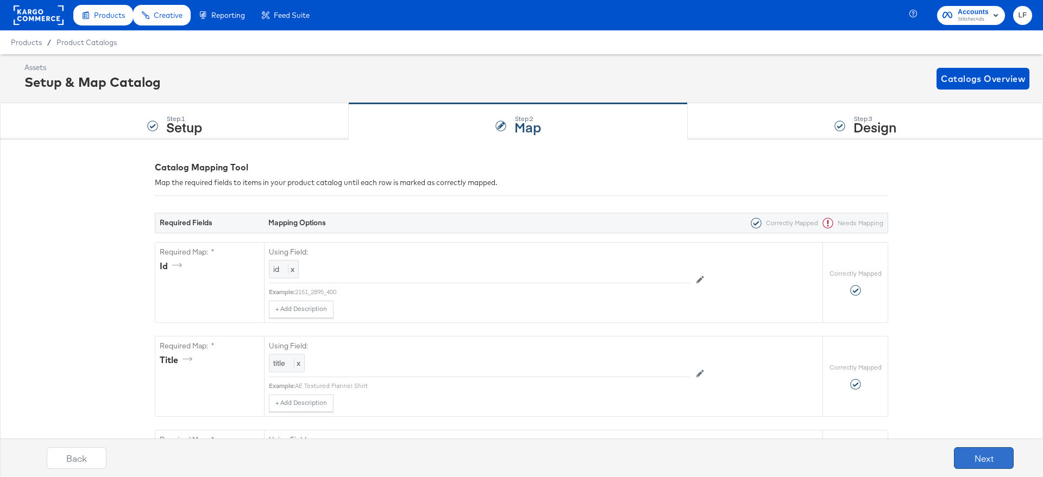
click at [968, 458] on button "Next" at bounding box center [984, 459] width 60 height 22
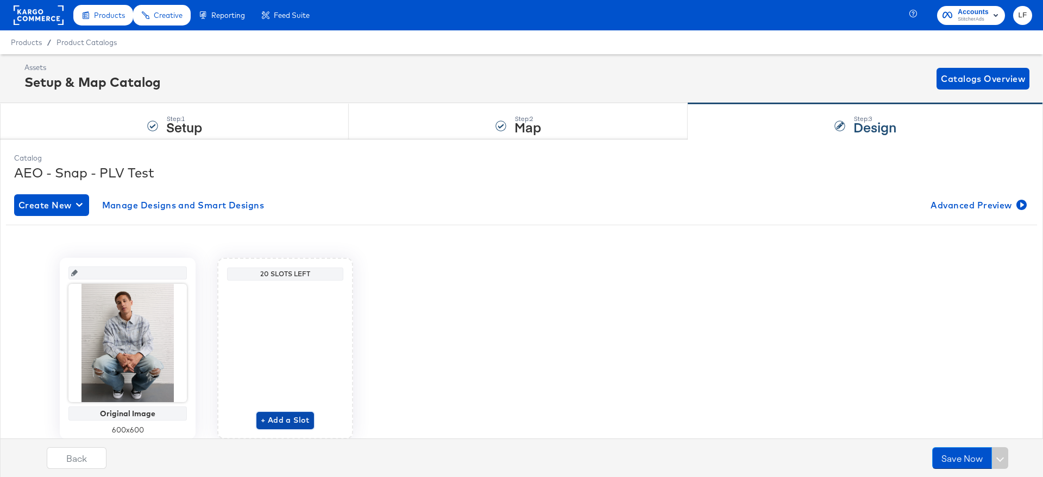
click at [273, 420] on span "+ Add a Slot" at bounding box center [285, 421] width 49 height 14
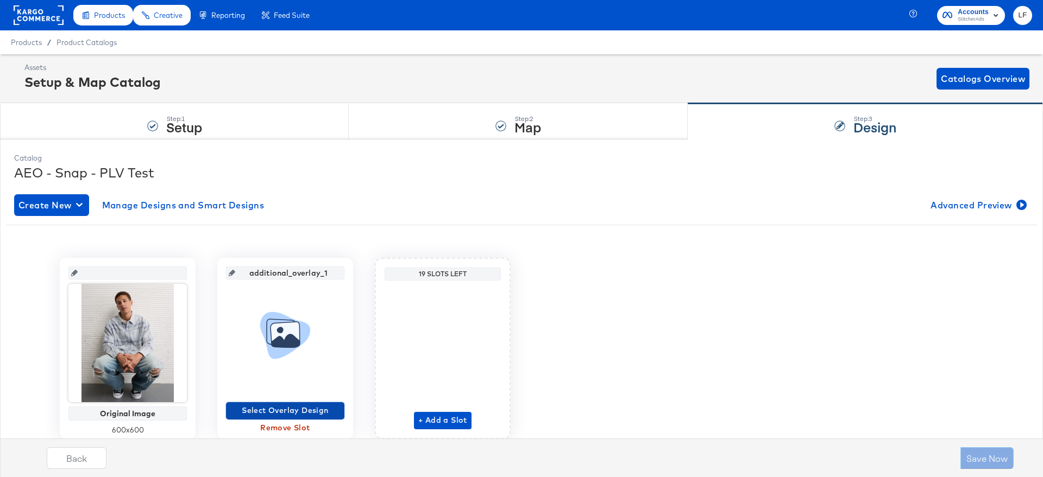
click at [288, 412] on span "Select Overlay Design" at bounding box center [285, 411] width 110 height 14
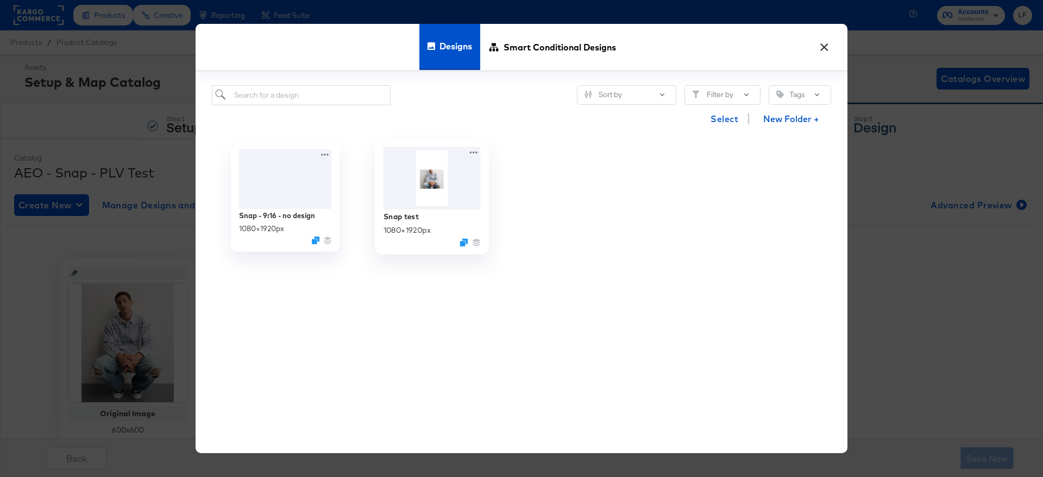
click at [443, 179] on img at bounding box center [431, 178] width 97 height 62
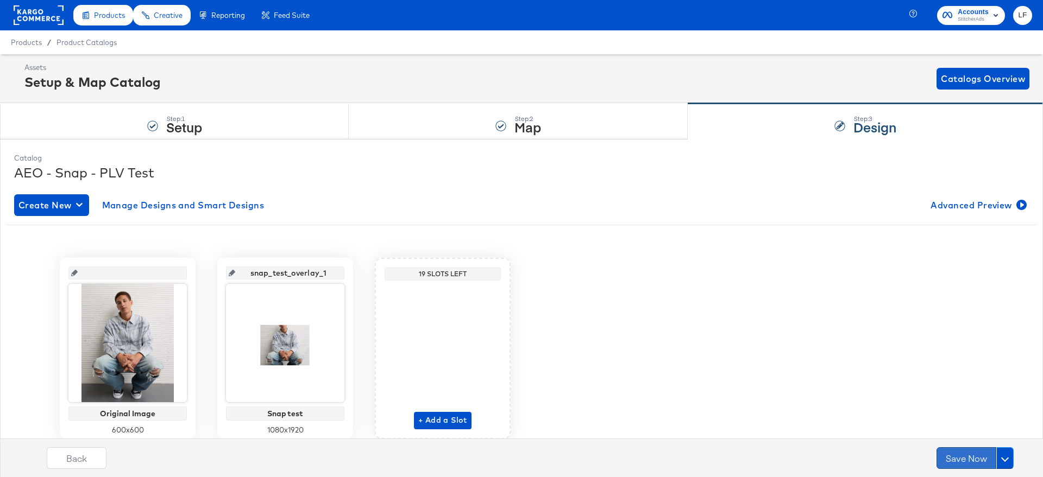
click at [985, 459] on button "Save Now" at bounding box center [966, 459] width 60 height 22
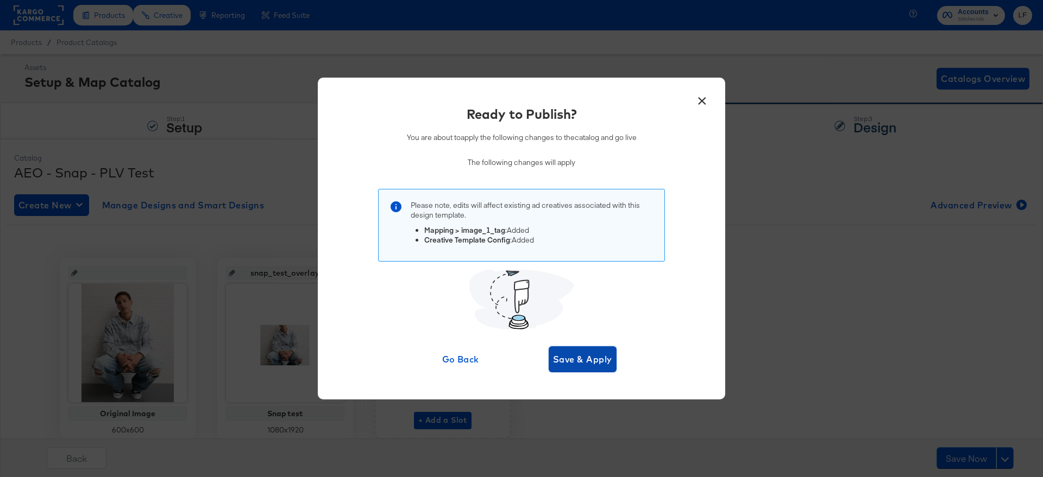
click at [572, 356] on span "Save & Apply" at bounding box center [582, 359] width 59 height 15
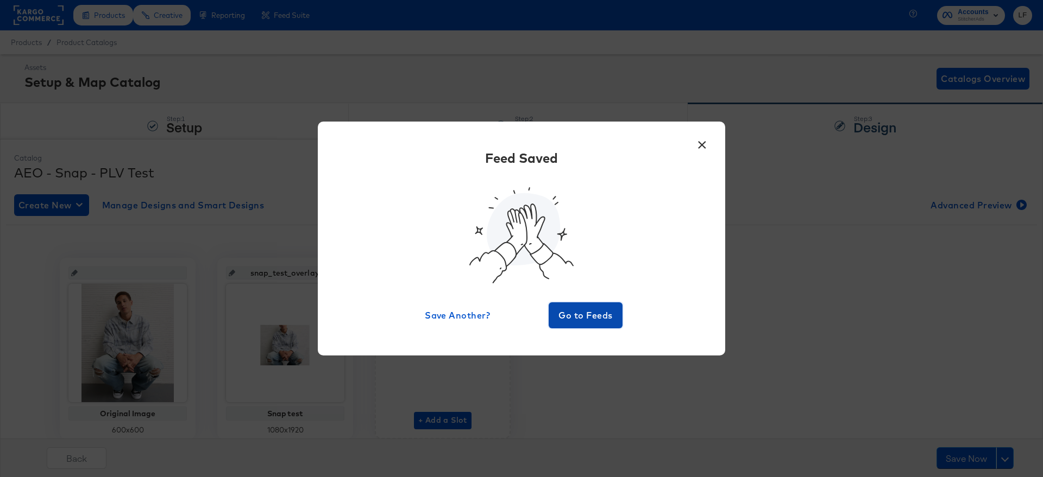
click at [578, 315] on span "Go to Feeds" at bounding box center [585, 315] width 65 height 15
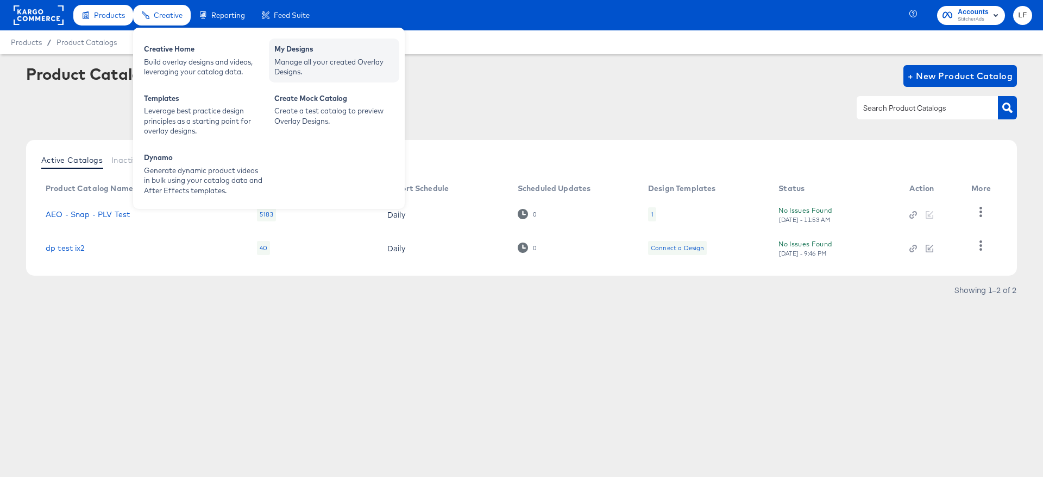
click at [309, 67] on div "Manage all your created Overlay Designs." at bounding box center [333, 67] width 119 height 20
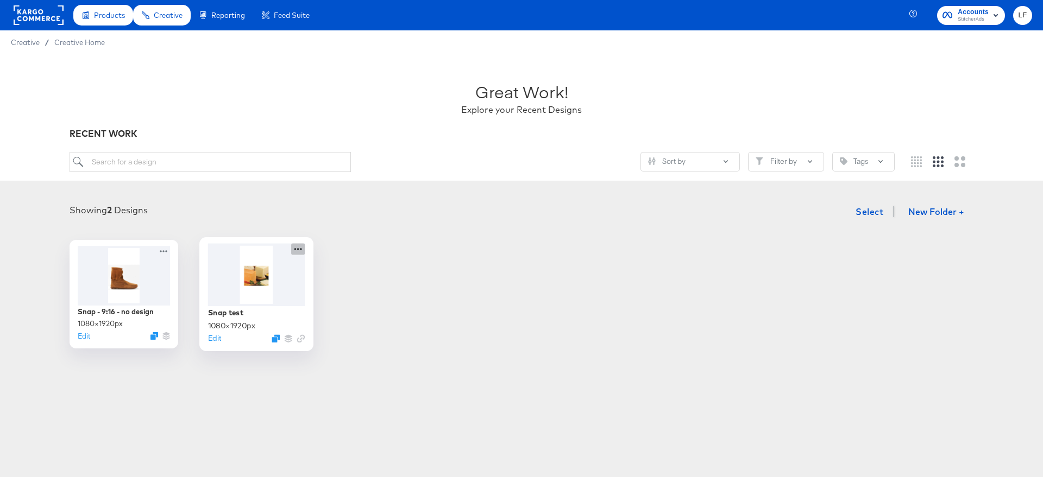
click at [299, 253] on icon at bounding box center [298, 248] width 14 height 11
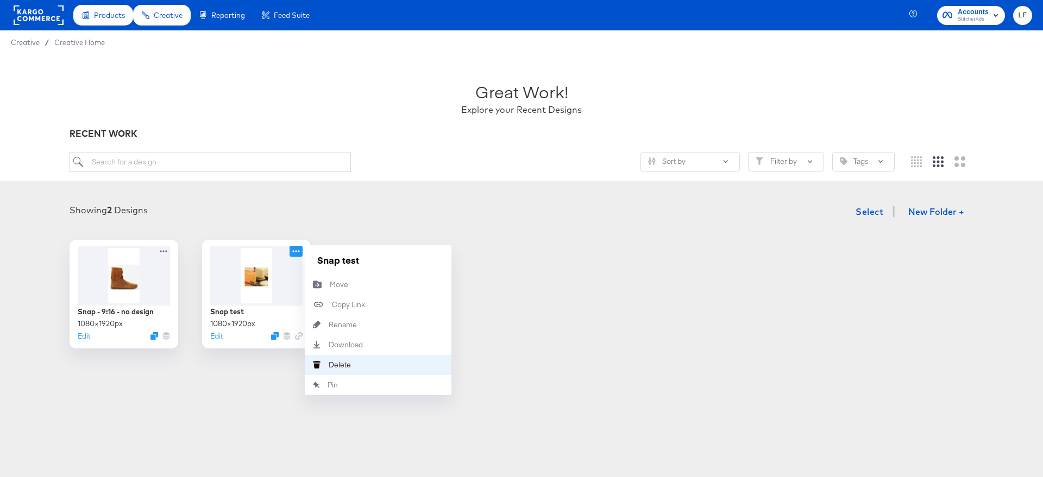
click at [329, 365] on div "Delete Delete" at bounding box center [329, 365] width 0 height 0
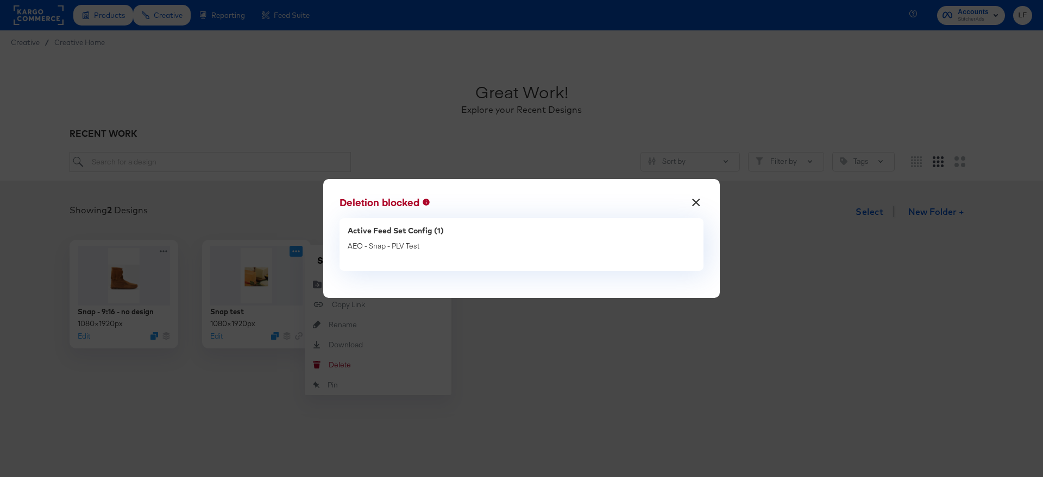
click at [692, 207] on button "×" at bounding box center [697, 200] width 20 height 20
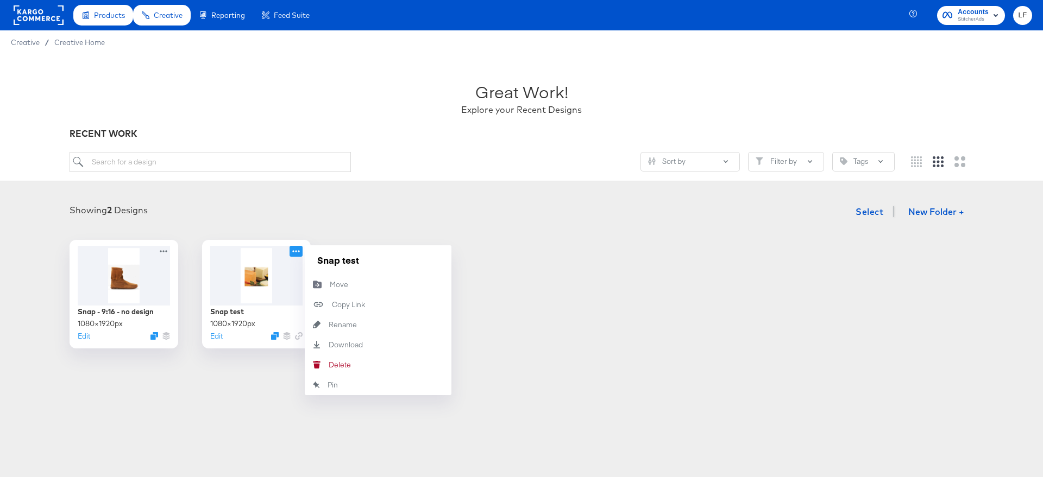
click at [542, 281] on div "Snap - 9:16 - no design 1080 × 1920 px Edit Snap test 1080 × 1920 px Edit Snap …" at bounding box center [521, 294] width 1021 height 109
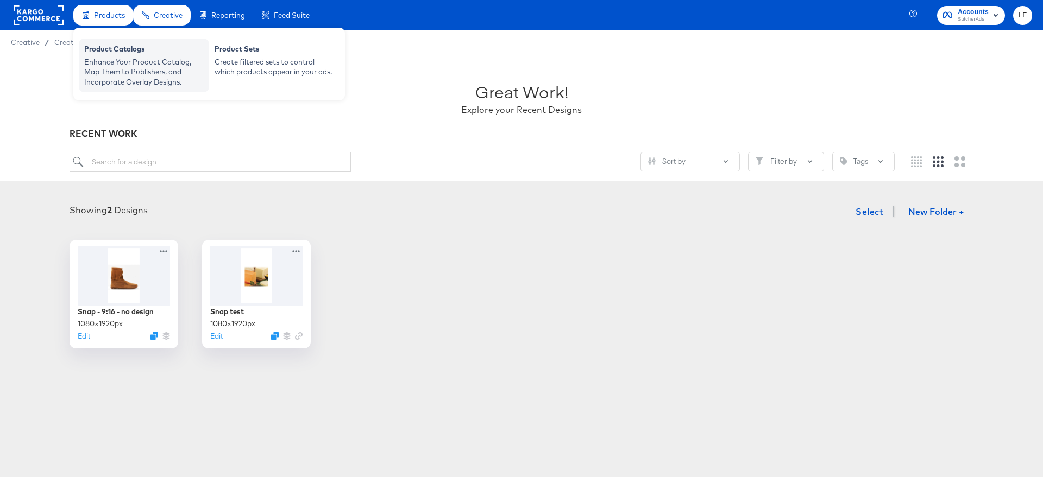
click at [109, 59] on div "Enhance Your Product Catalog, Map Them to Publishers, and Incorporate Overlay D…" at bounding box center [143, 72] width 119 height 30
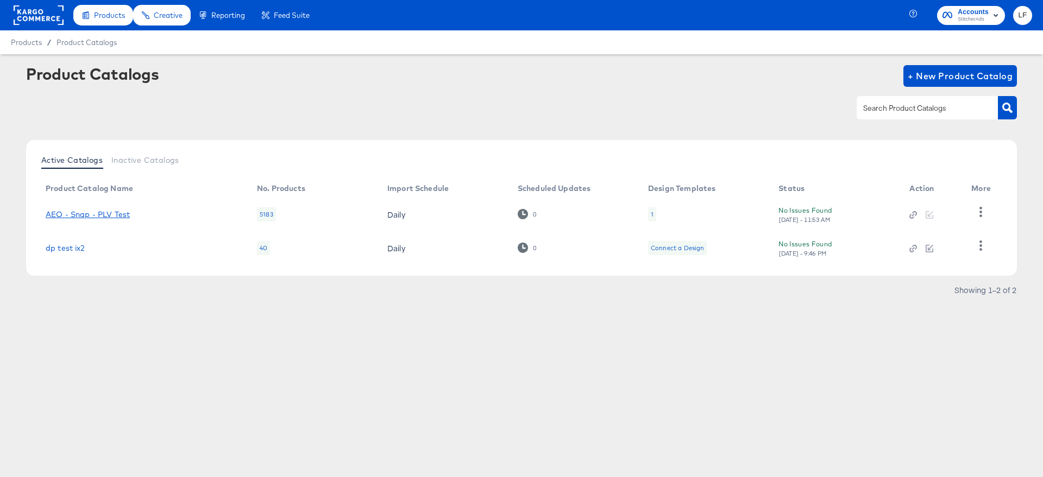
click at [99, 215] on link "AEO - Snap - PLV Test" at bounding box center [88, 214] width 84 height 9
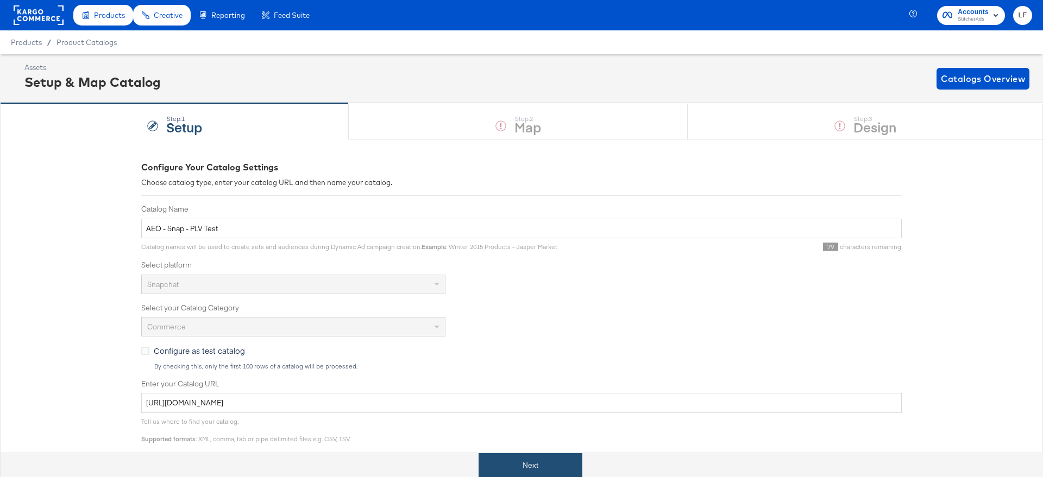
click at [558, 465] on button "Next" at bounding box center [531, 466] width 104 height 24
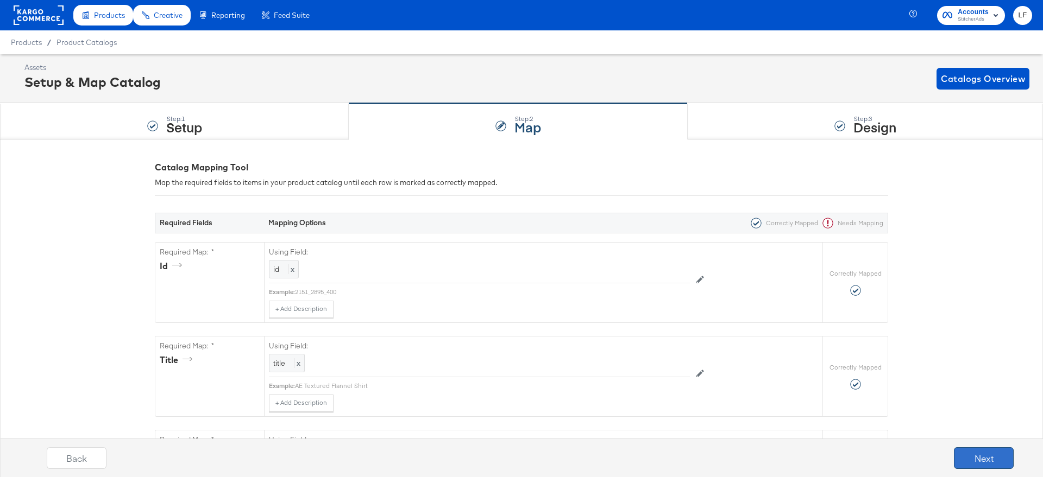
click at [973, 455] on button "Next" at bounding box center [984, 459] width 60 height 22
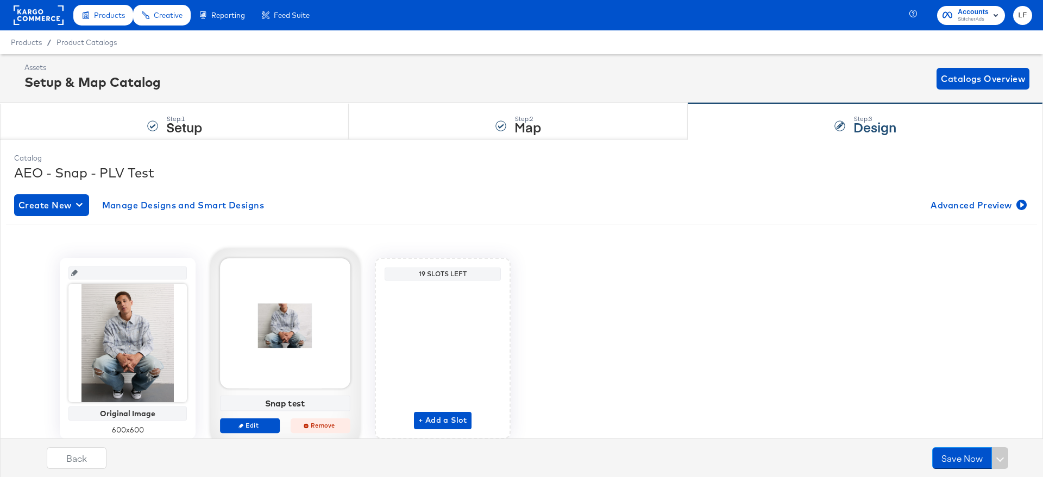
click at [319, 429] on span "Remove" at bounding box center [320, 425] width 50 height 8
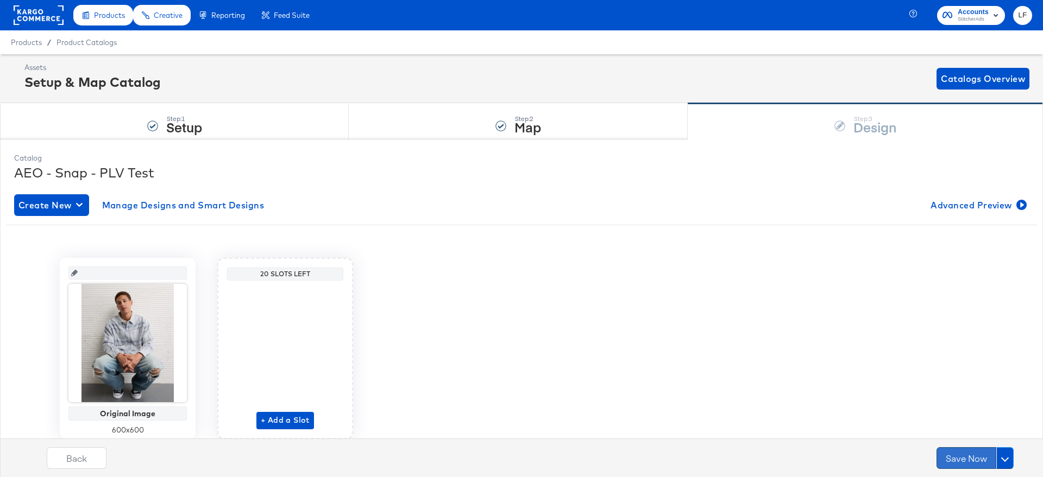
click at [960, 457] on button "Save Now" at bounding box center [966, 459] width 60 height 22
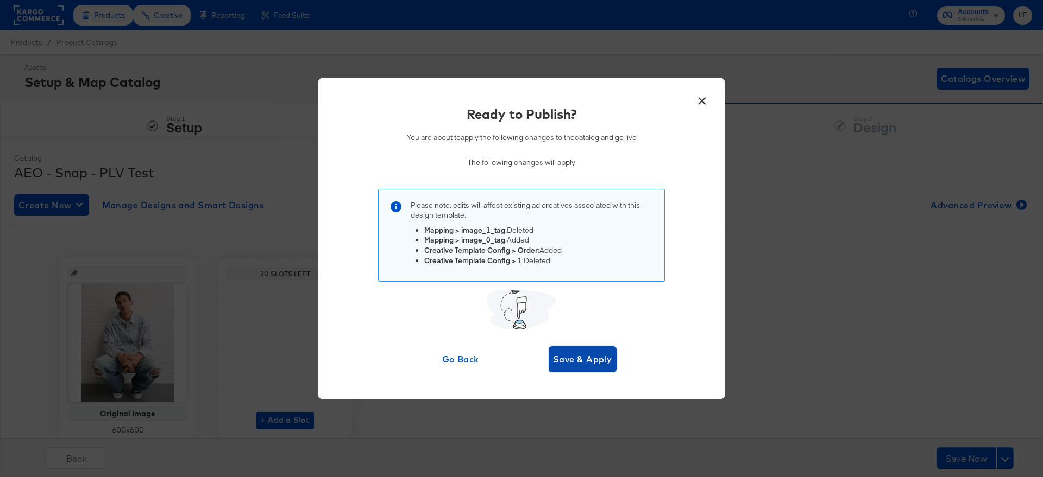
click at [582, 354] on span "Save & Apply" at bounding box center [582, 359] width 59 height 15
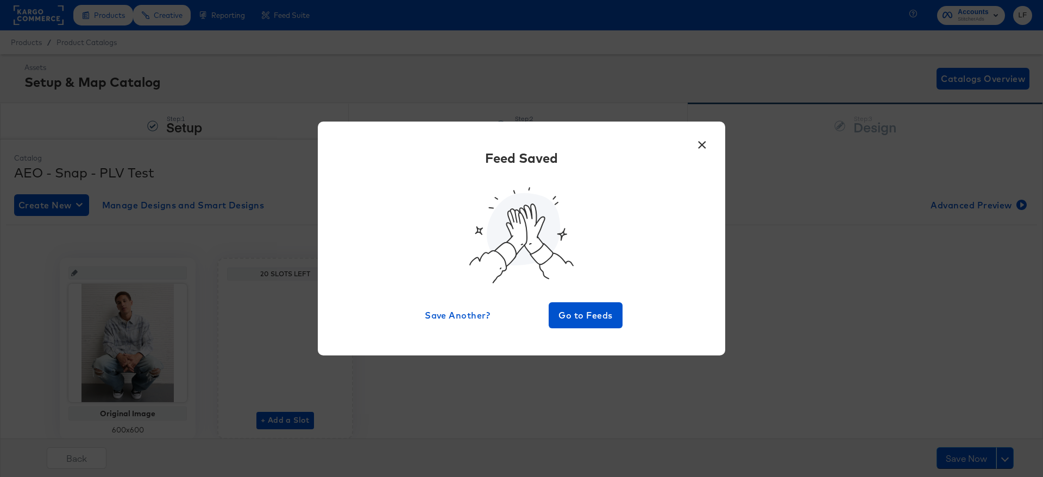
click at [705, 135] on button "×" at bounding box center [702, 143] width 20 height 20
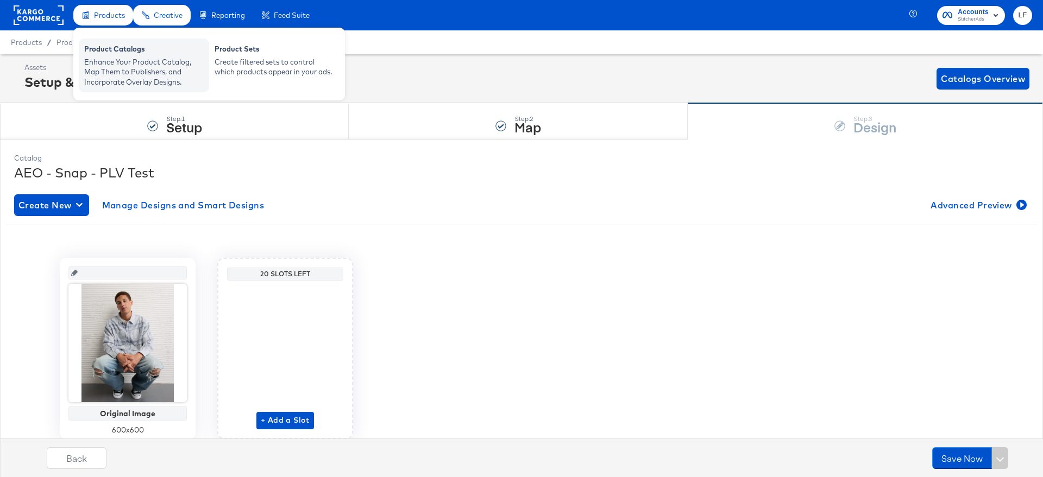
click at [130, 49] on div "Product Catalogs" at bounding box center [143, 50] width 119 height 13
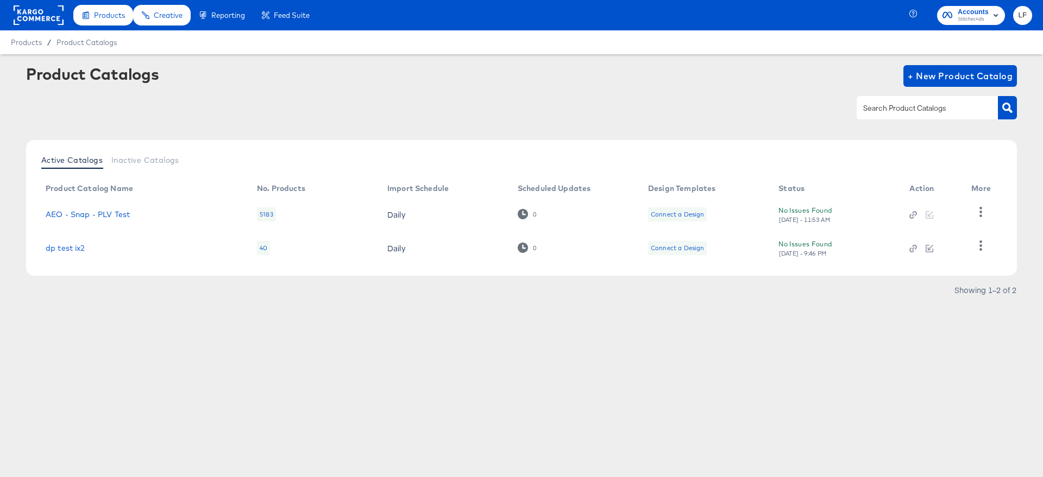
click at [1022, 18] on span "LF" at bounding box center [1022, 15] width 10 height 12
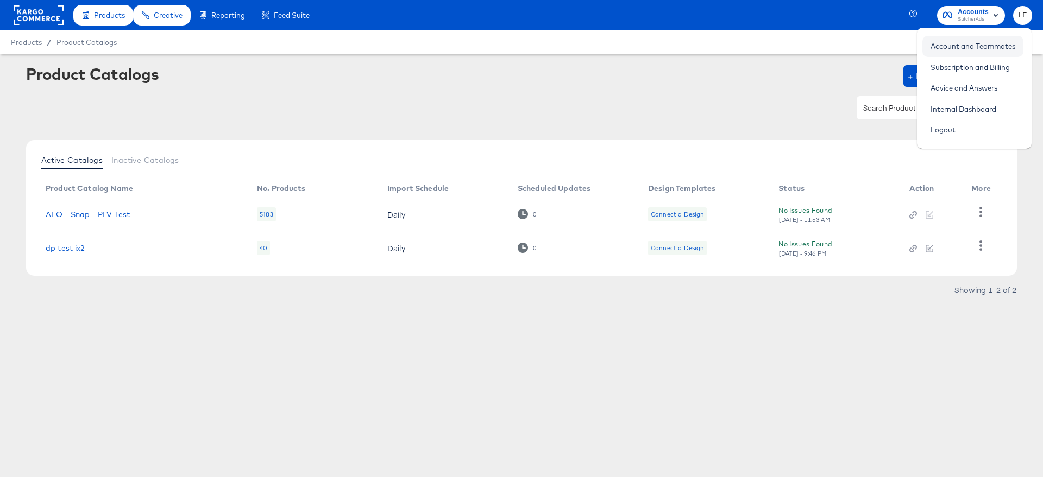
click at [978, 51] on link "Account and Teammates" at bounding box center [972, 46] width 101 height 20
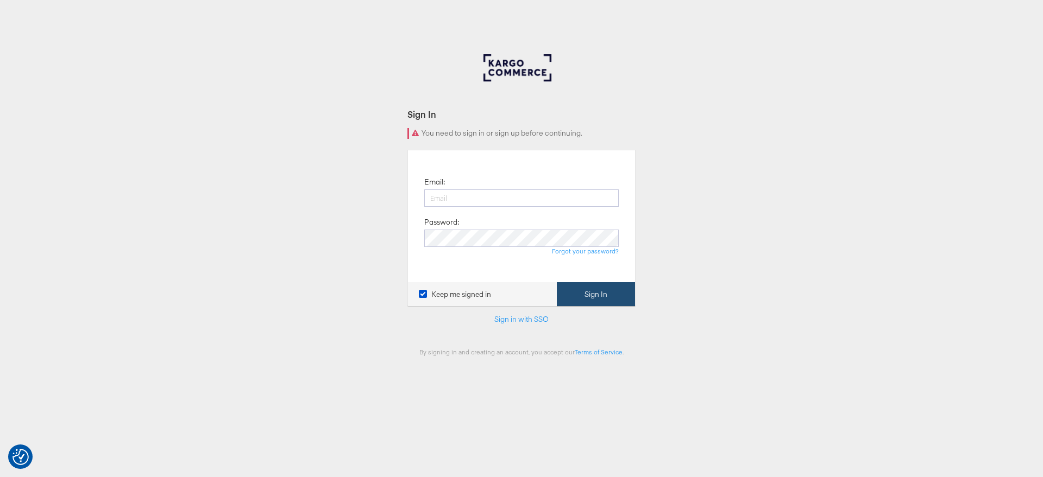
type input "[PERSON_NAME][EMAIL_ADDRESS][DOMAIN_NAME]"
click at [584, 297] on button "Sign In" at bounding box center [596, 294] width 78 height 24
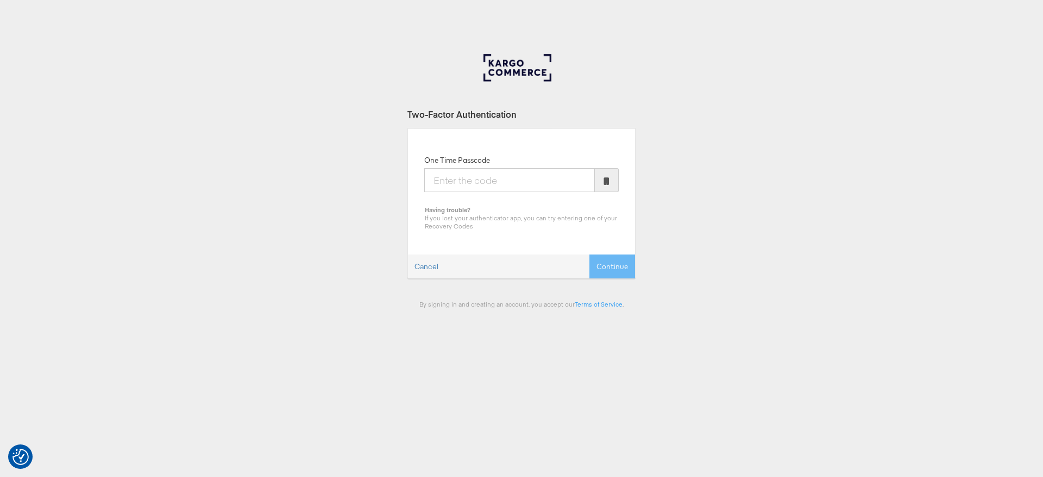
click at [487, 183] on input "One Time Passcode" at bounding box center [509, 180] width 171 height 24
click at [499, 178] on input "One Time Passcode" at bounding box center [509, 180] width 171 height 24
click at [514, 178] on input "One Time Passcode" at bounding box center [509, 180] width 171 height 24
type input "960294"
click at [605, 270] on button "Continue" at bounding box center [612, 267] width 46 height 24
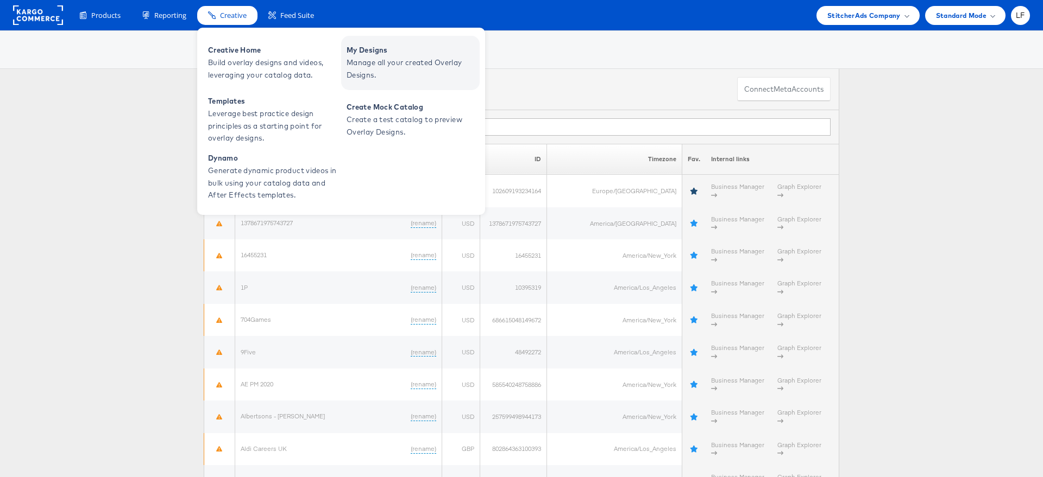
click at [347, 68] on span "Manage all your created Overlay Designs." at bounding box center [412, 68] width 130 height 25
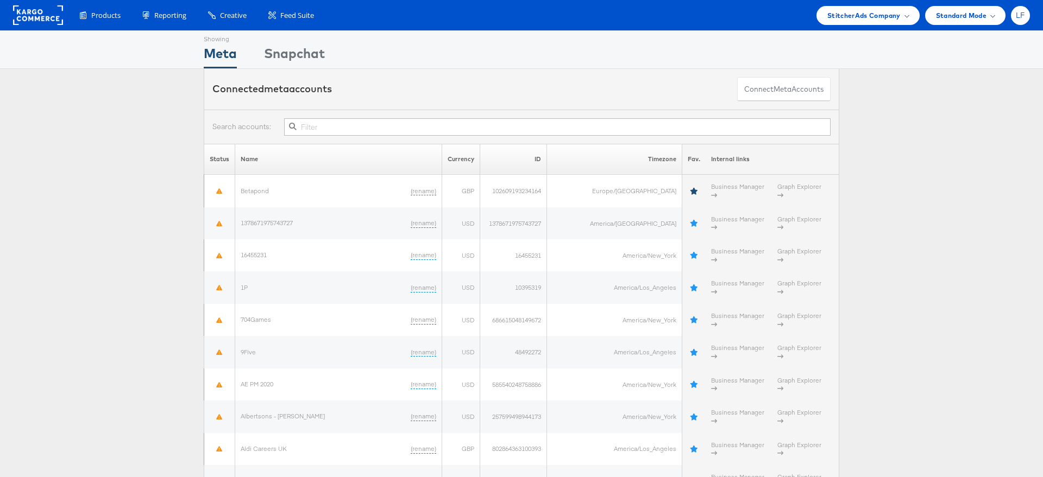
click at [1021, 16] on span "LF" at bounding box center [1020, 15] width 9 height 7
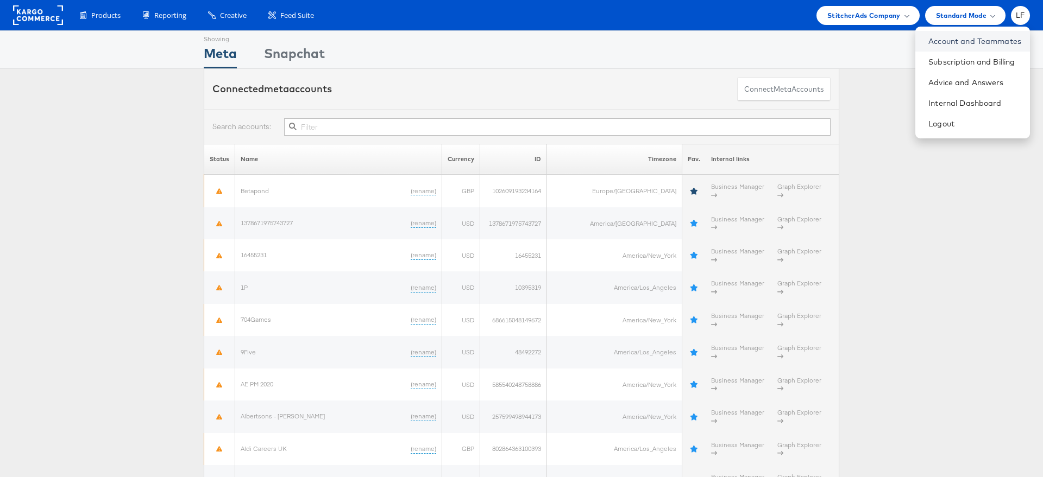
click at [990, 36] on link "Account and Teammates" at bounding box center [974, 41] width 93 height 11
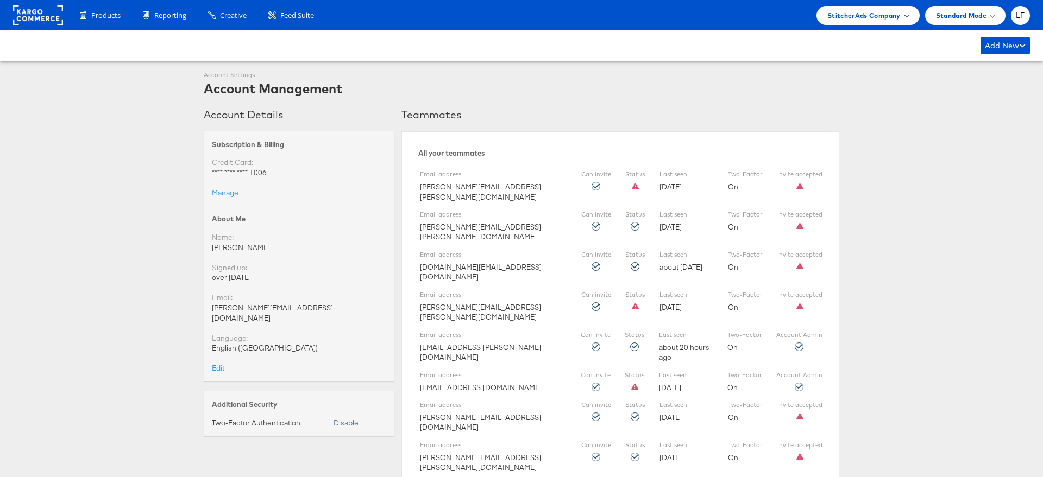
click at [900, 13] on div "StitcherAds Company" at bounding box center [867, 15] width 81 height 11
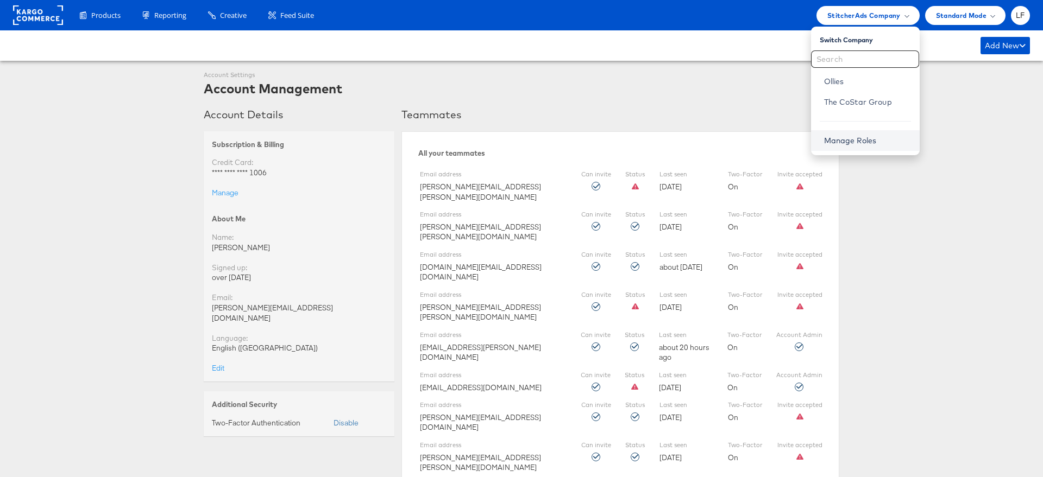
click at [861, 136] on link "Manage Roles" at bounding box center [850, 141] width 53 height 10
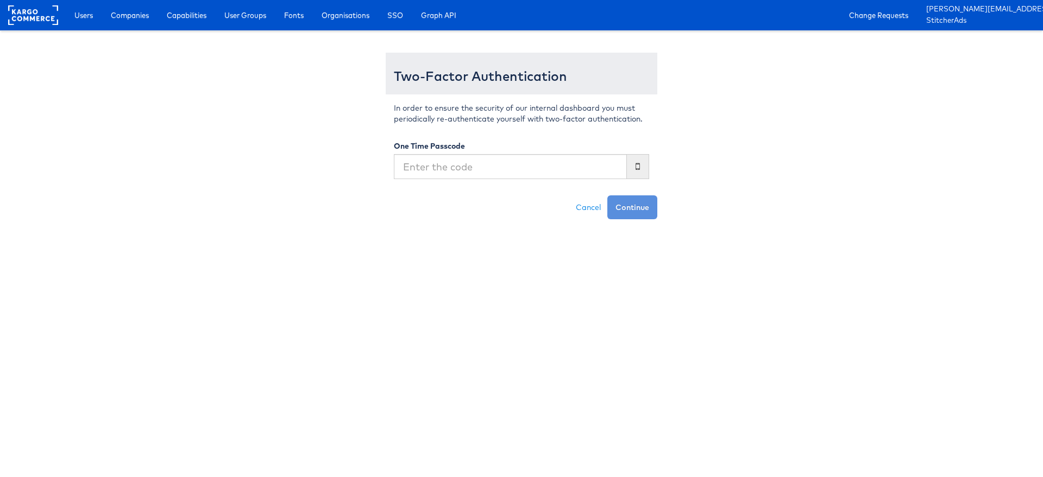
click at [534, 178] on input "text" at bounding box center [510, 166] width 233 height 25
type input "545648"
click at [670, 212] on div "Two-Factor Authentication In order to ensure the security of our internal dashb…" at bounding box center [521, 131] width 635 height 178
click at [648, 212] on button "Continue" at bounding box center [632, 208] width 50 height 24
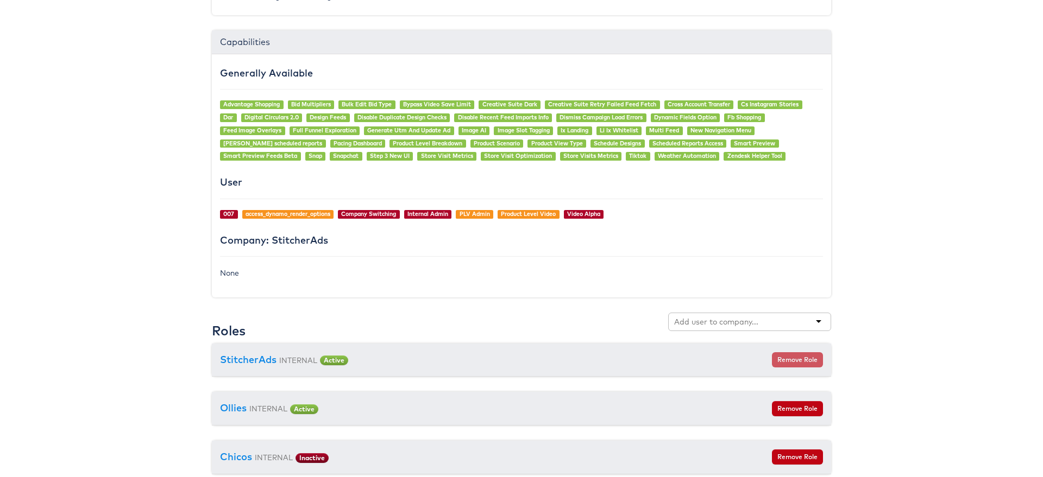
scroll to position [754, 0]
